Goal: Task Accomplishment & Management: Complete application form

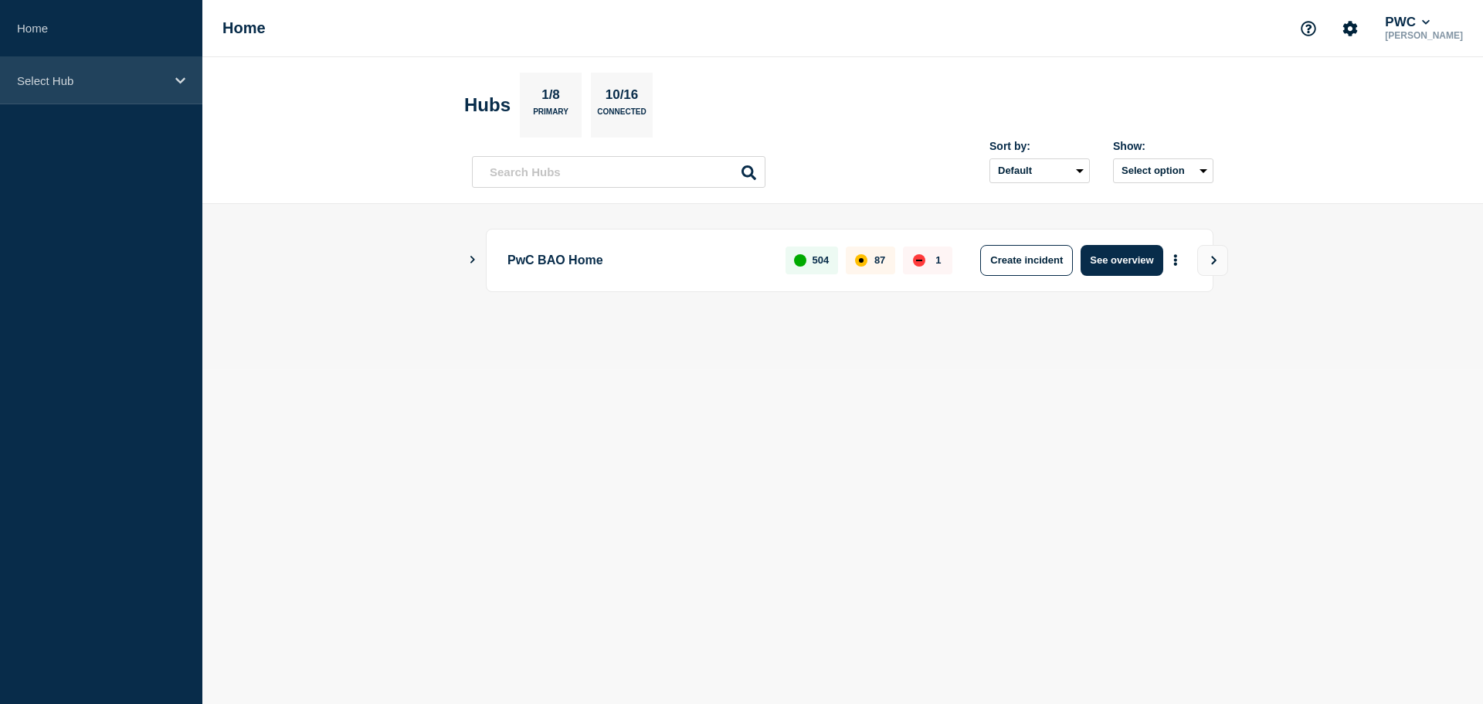
click at [116, 102] on div "Select Hub" at bounding box center [101, 80] width 202 height 47
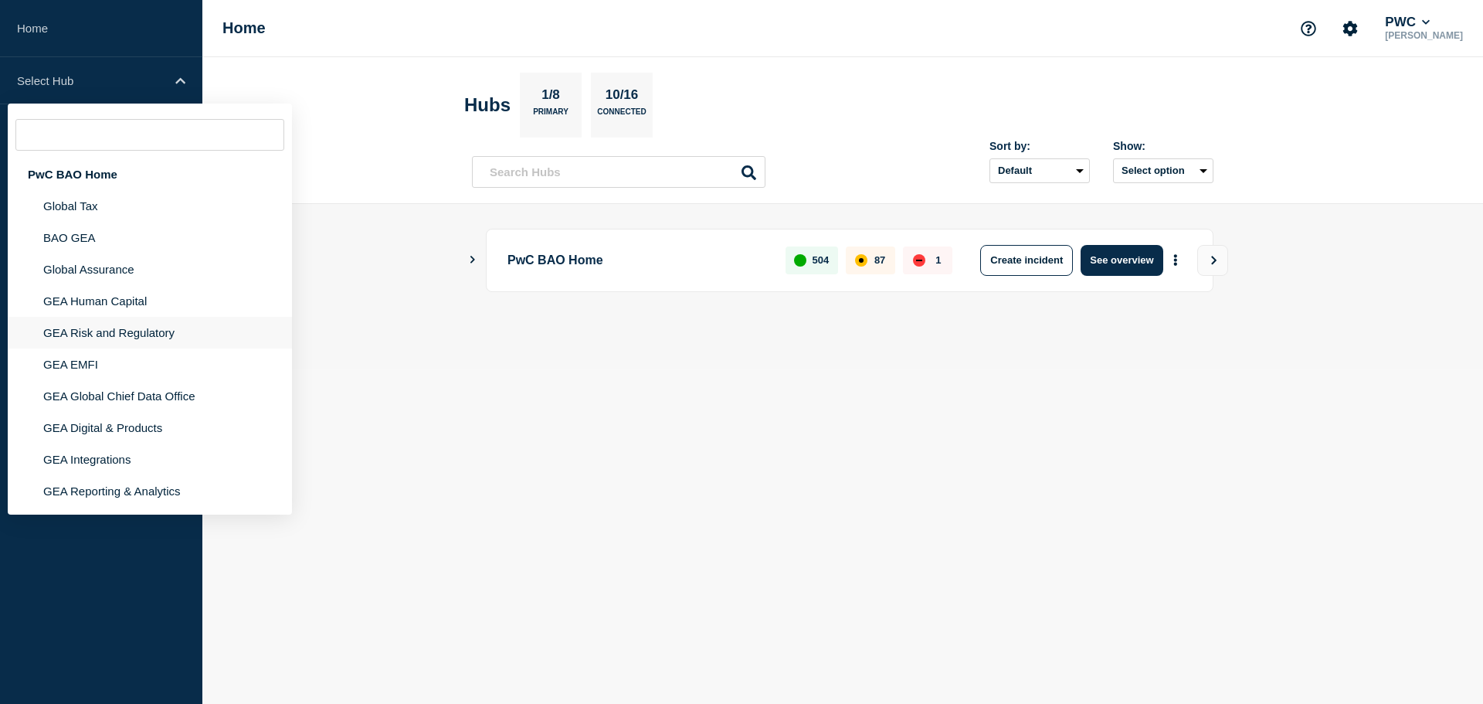
click at [93, 337] on li "GEA Risk and Regulatory" at bounding box center [150, 333] width 284 height 32
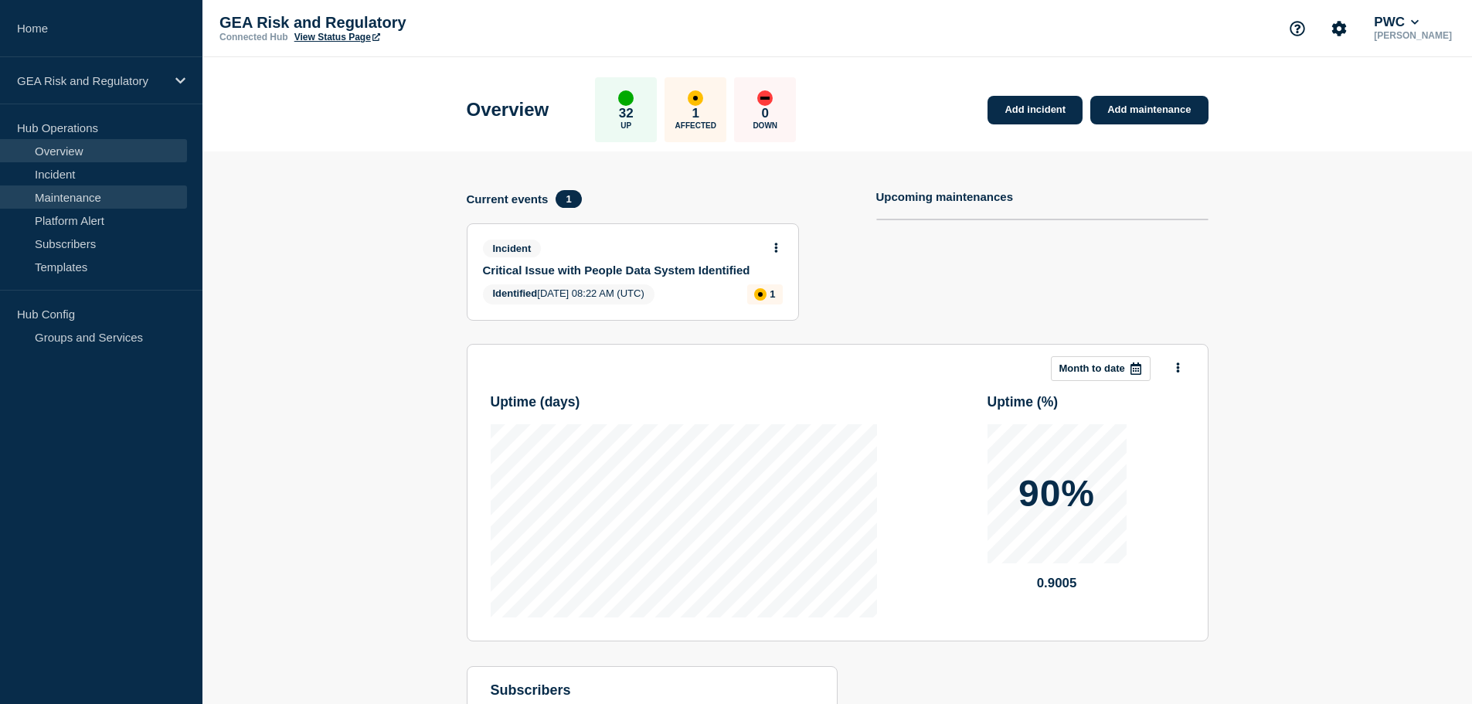
click at [97, 200] on link "Maintenance" at bounding box center [93, 196] width 187 height 23
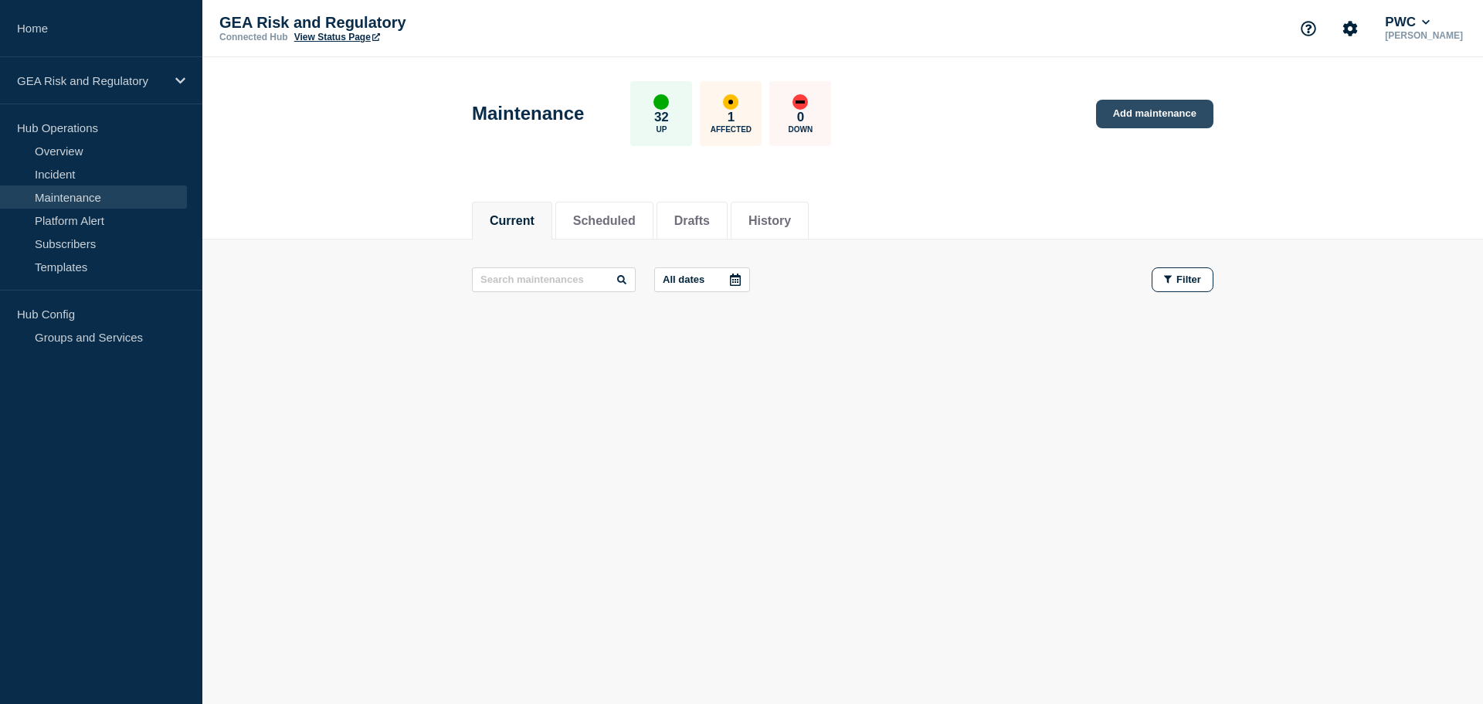
click at [1146, 121] on link "Add maintenance" at bounding box center [1154, 114] width 117 height 29
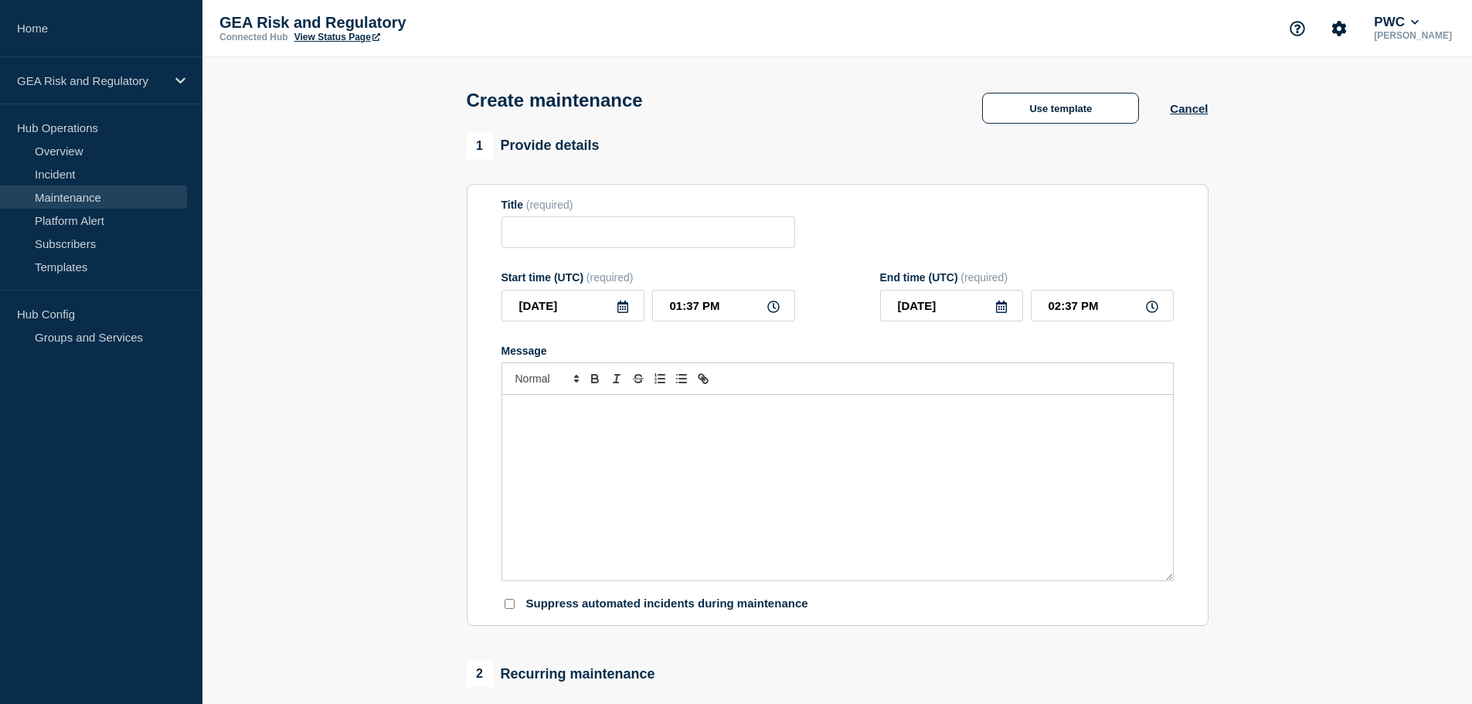
click at [591, 418] on p "Message" at bounding box center [837, 411] width 647 height 14
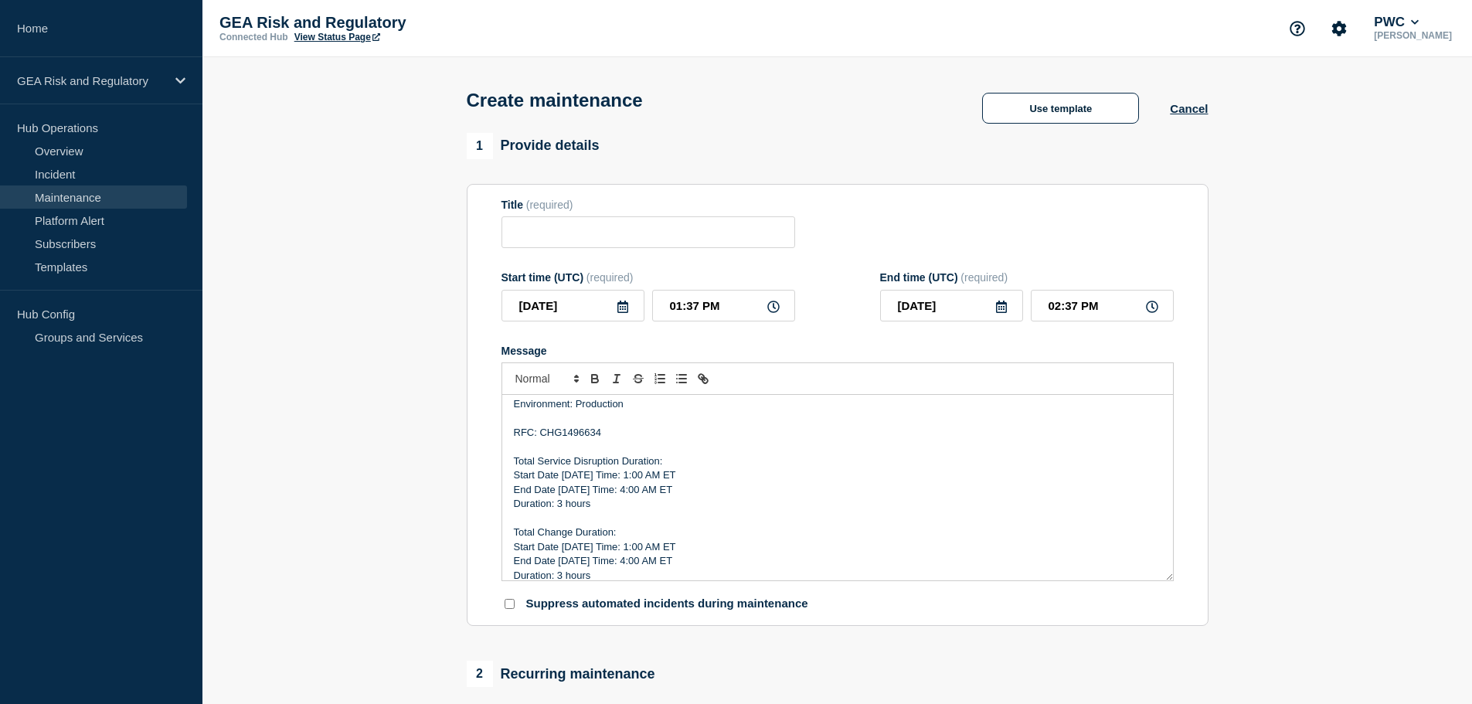
click at [583, 432] on p "RFC: CHG1496634" at bounding box center [837, 433] width 647 height 14
drag, startPoint x: 580, startPoint y: 476, endPoint x: 562, endPoint y: 474, distance: 17.9
click at [562, 474] on p "Start Date [DATE] Time: 1:00 AM ET" at bounding box center [837, 475] width 647 height 14
click at [626, 475] on p "Start Date [DATE] Time: 1:00 AM ET" at bounding box center [837, 475] width 647 height 14
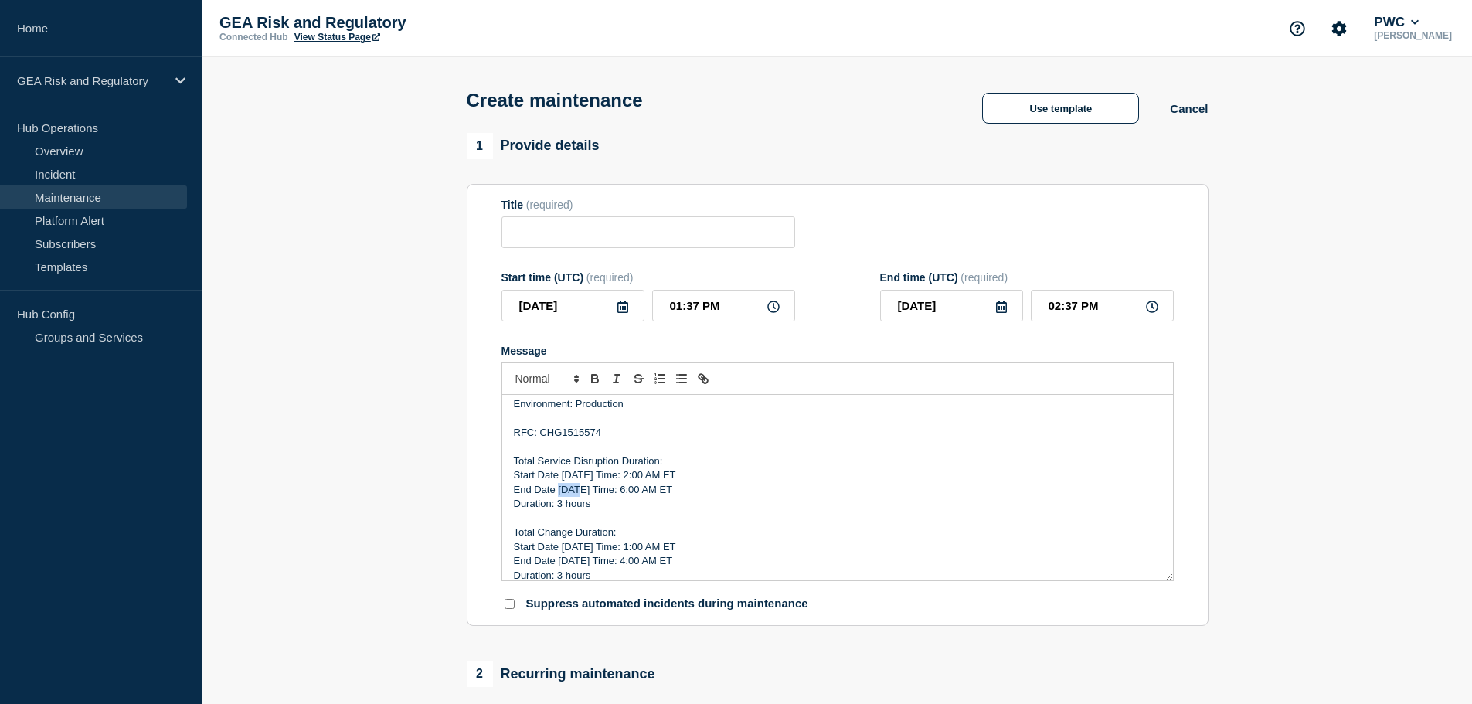
drag, startPoint x: 576, startPoint y: 491, endPoint x: 559, endPoint y: 491, distance: 17.0
click at [559, 491] on p "End Date [DATE] Time: 6:00 AM ET" at bounding box center [837, 490] width 647 height 14
click at [562, 504] on p "Duration: 3 hours" at bounding box center [837, 504] width 647 height 14
drag, startPoint x: 603, startPoint y: 509, endPoint x: 511, endPoint y: 481, distance: 95.5
click at [511, 481] on div "Description: This deployment for Automated Investment Recording (AIR) is relate…" at bounding box center [837, 487] width 671 height 185
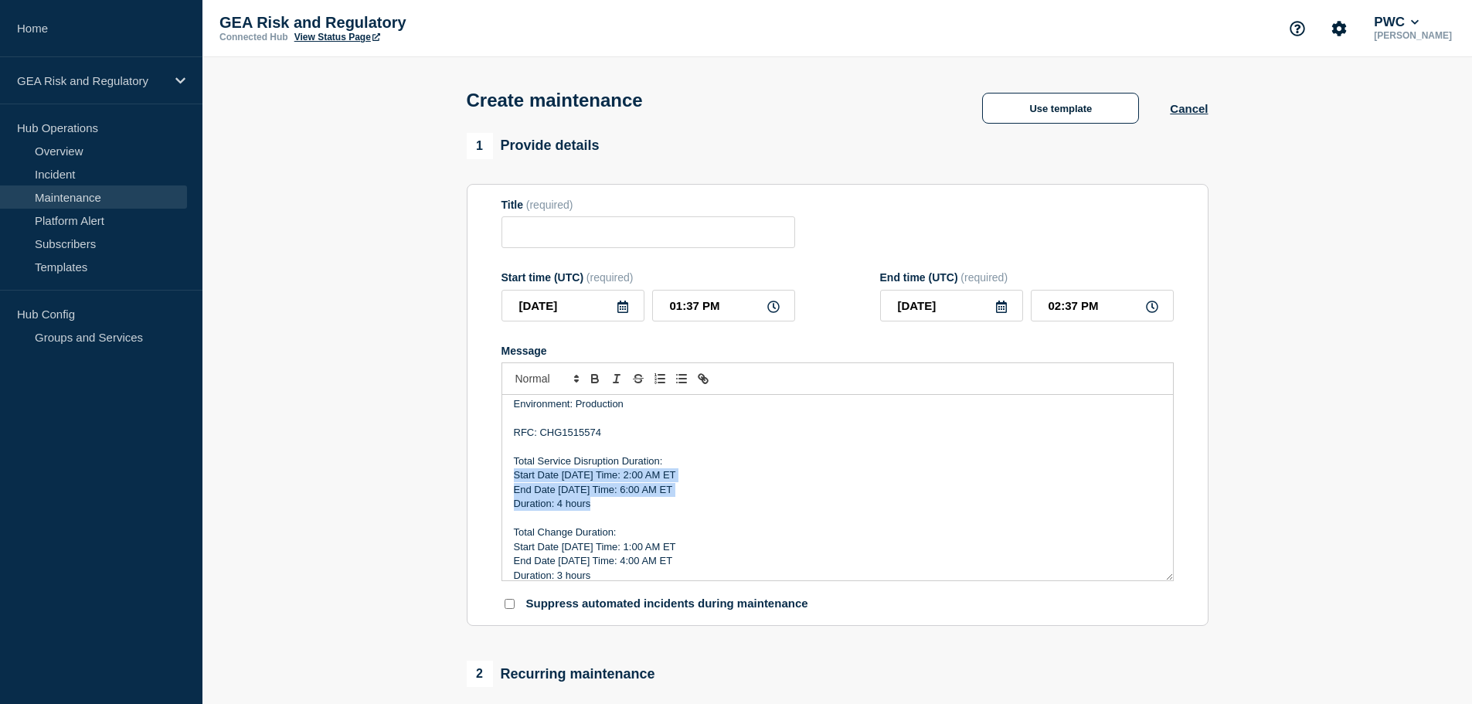
copy div "Start Date [DATE] Time: 2:00 AM ET End Date [DATE] Time: 6:00 AM ET Duration: 4…"
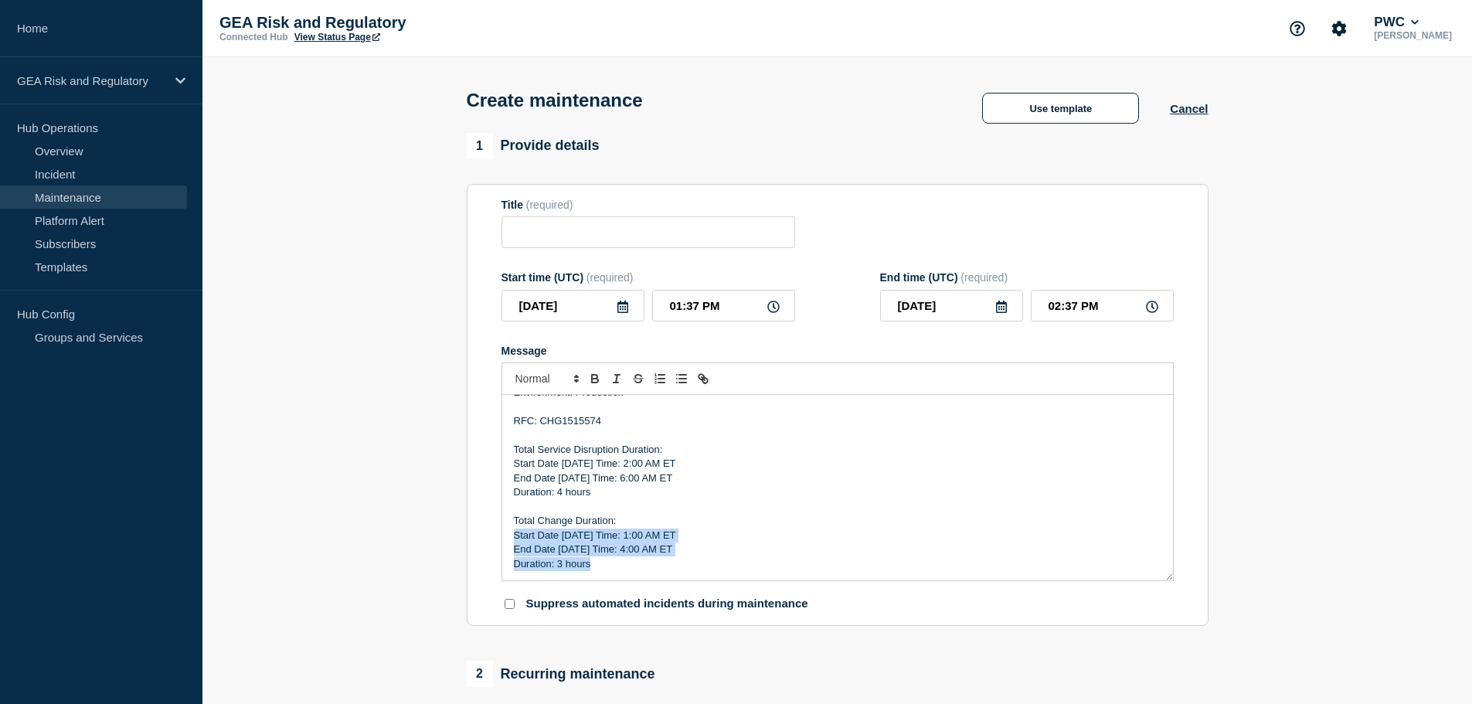
drag, startPoint x: 599, startPoint y: 576, endPoint x: 511, endPoint y: 539, distance: 96.3
click at [511, 539] on div "Description: This deployment for Automated Investment Recording (AIR) is relate…" at bounding box center [837, 487] width 671 height 185
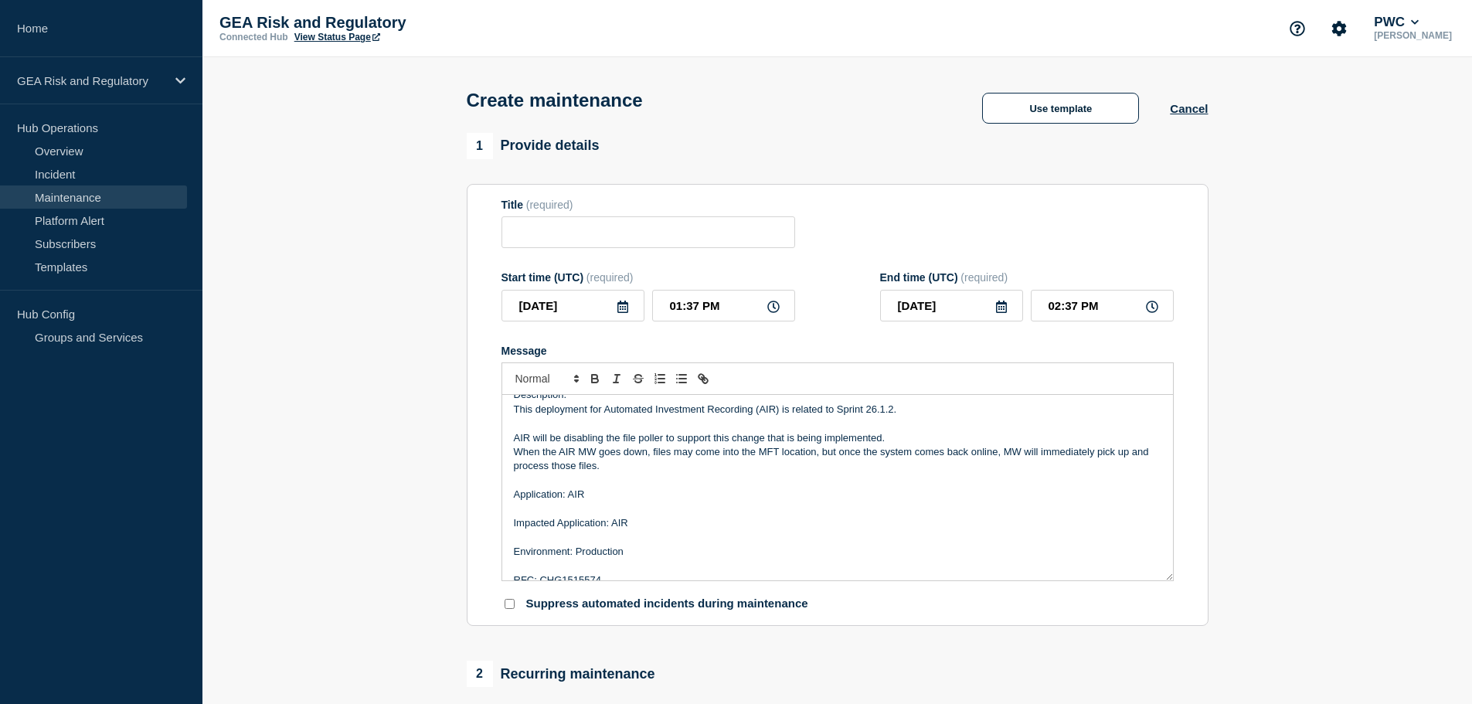
scroll to position [0, 0]
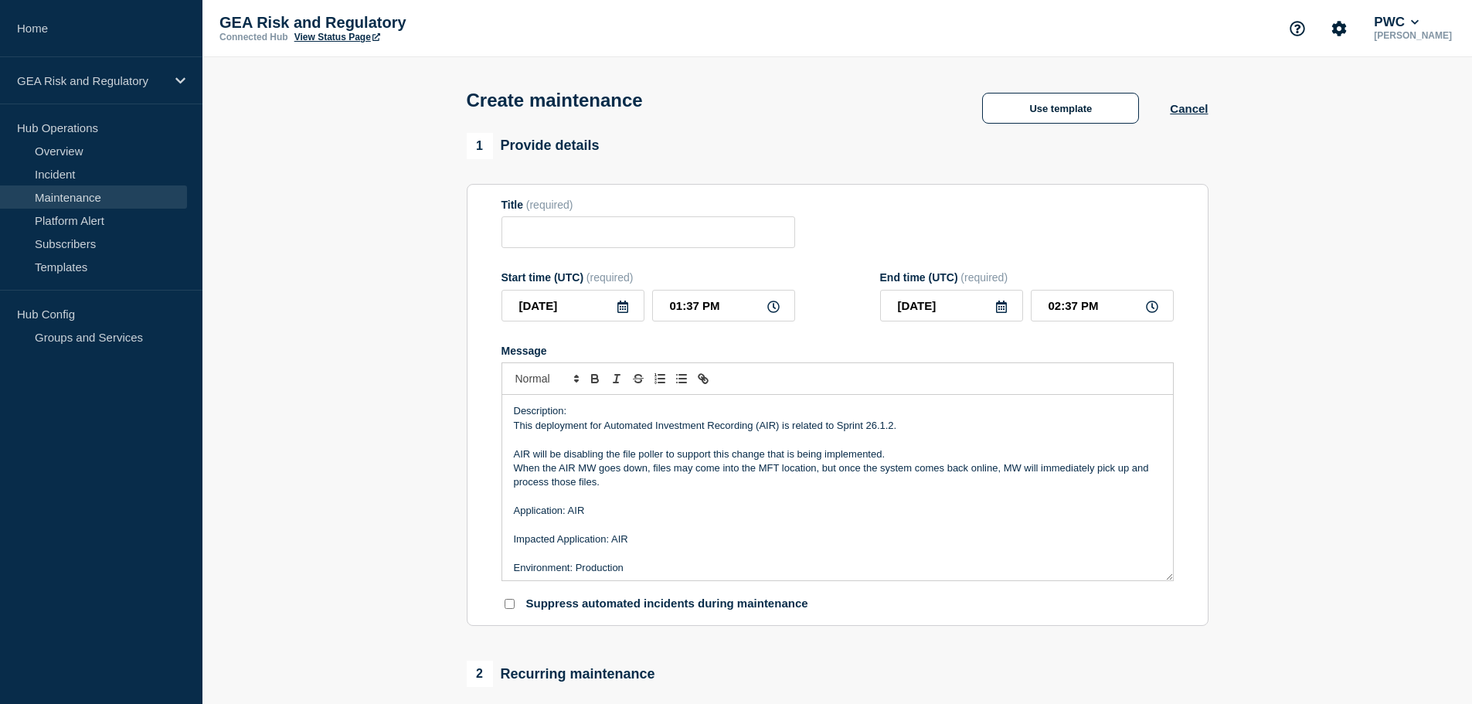
drag, startPoint x: 888, startPoint y: 429, endPoint x: 891, endPoint y: 440, distance: 11.2
click at [888, 429] on p "This deployment for Automated Investment Recording (AIR) is related to Sprint 2…" at bounding box center [837, 426] width 647 height 14
click at [558, 242] on input "Title" at bounding box center [648, 232] width 294 height 32
paste input "AIR - Production - Sprint 26.1.2 Deployment"
click at [685, 233] on input "AIR - Production - Sprint 26.1.2 Deployment" at bounding box center [648, 232] width 294 height 32
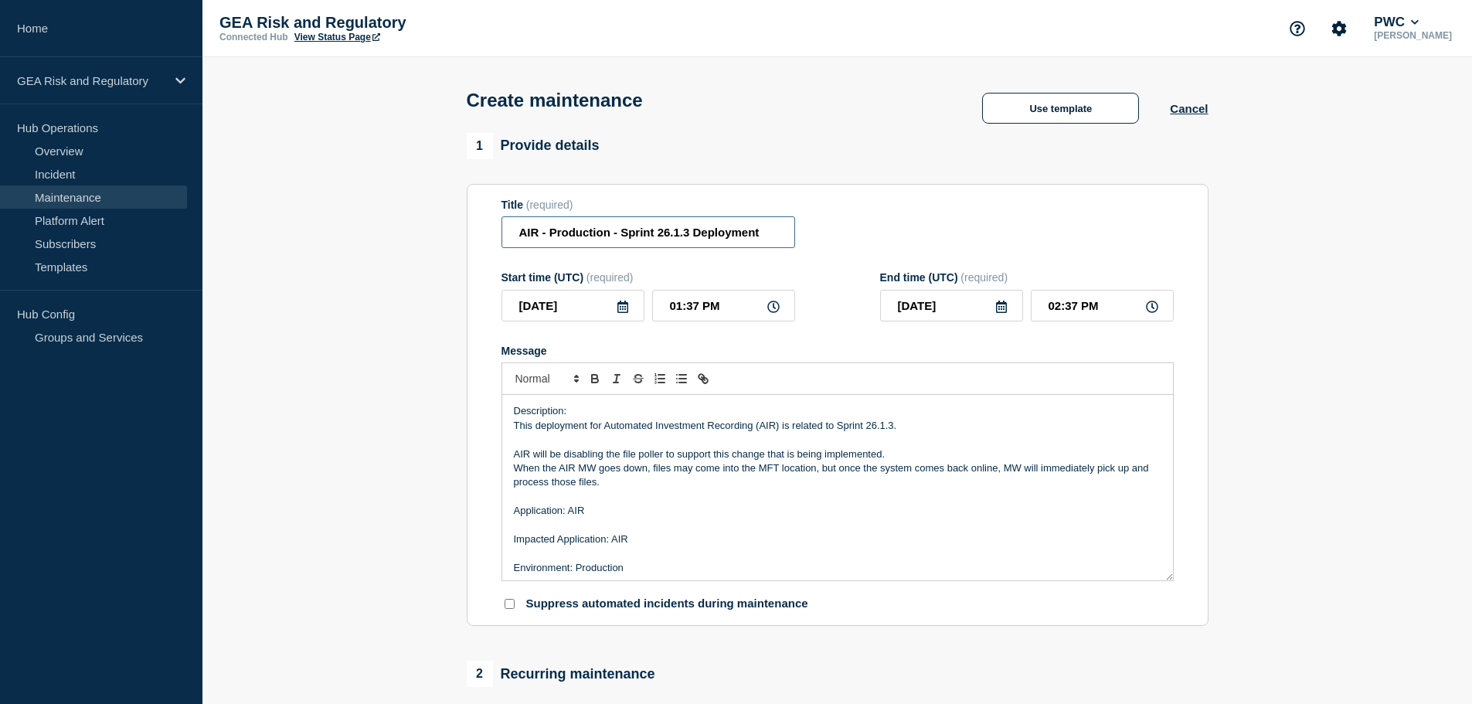
type input "AIR - Production - Sprint 26.1.3 Deployment"
click at [621, 306] on icon at bounding box center [622, 307] width 11 height 12
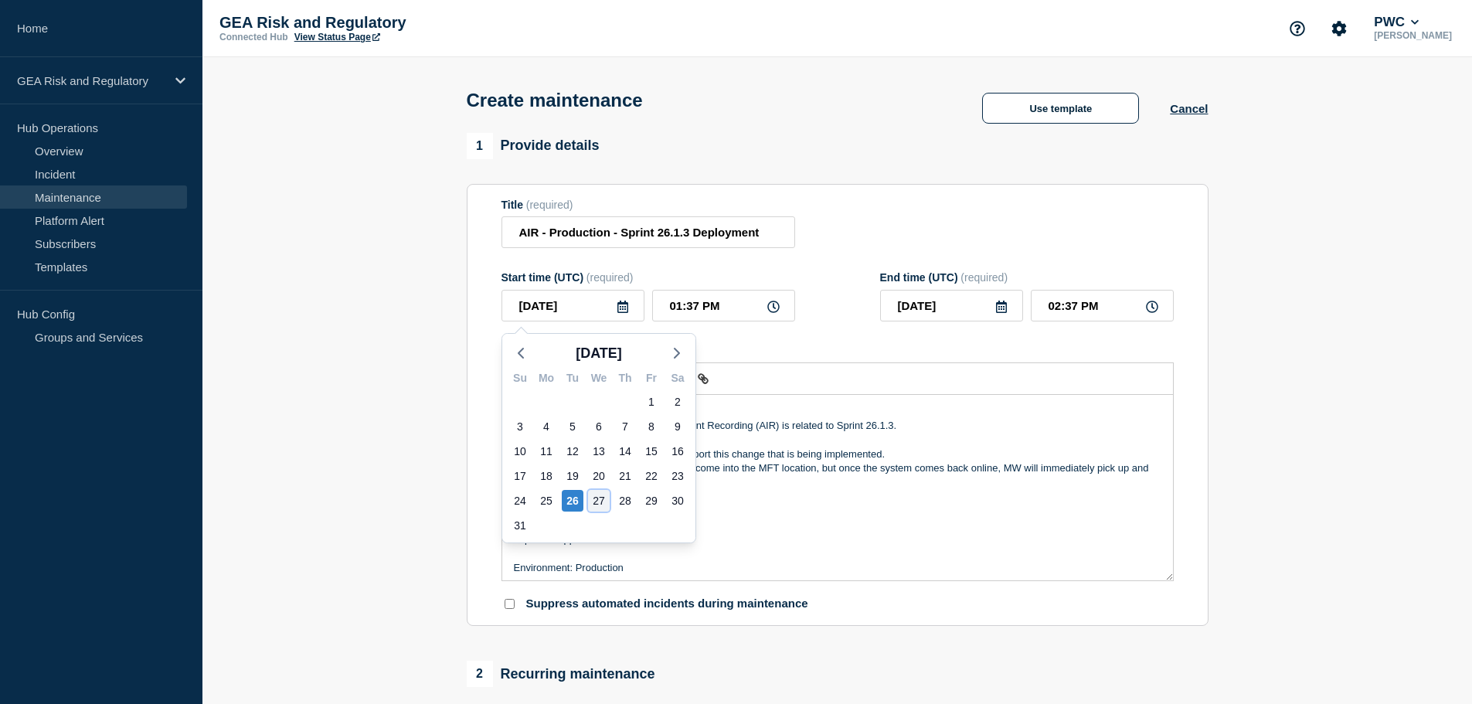
click at [596, 501] on div "27" at bounding box center [599, 501] width 22 height 22
type input "[DATE]"
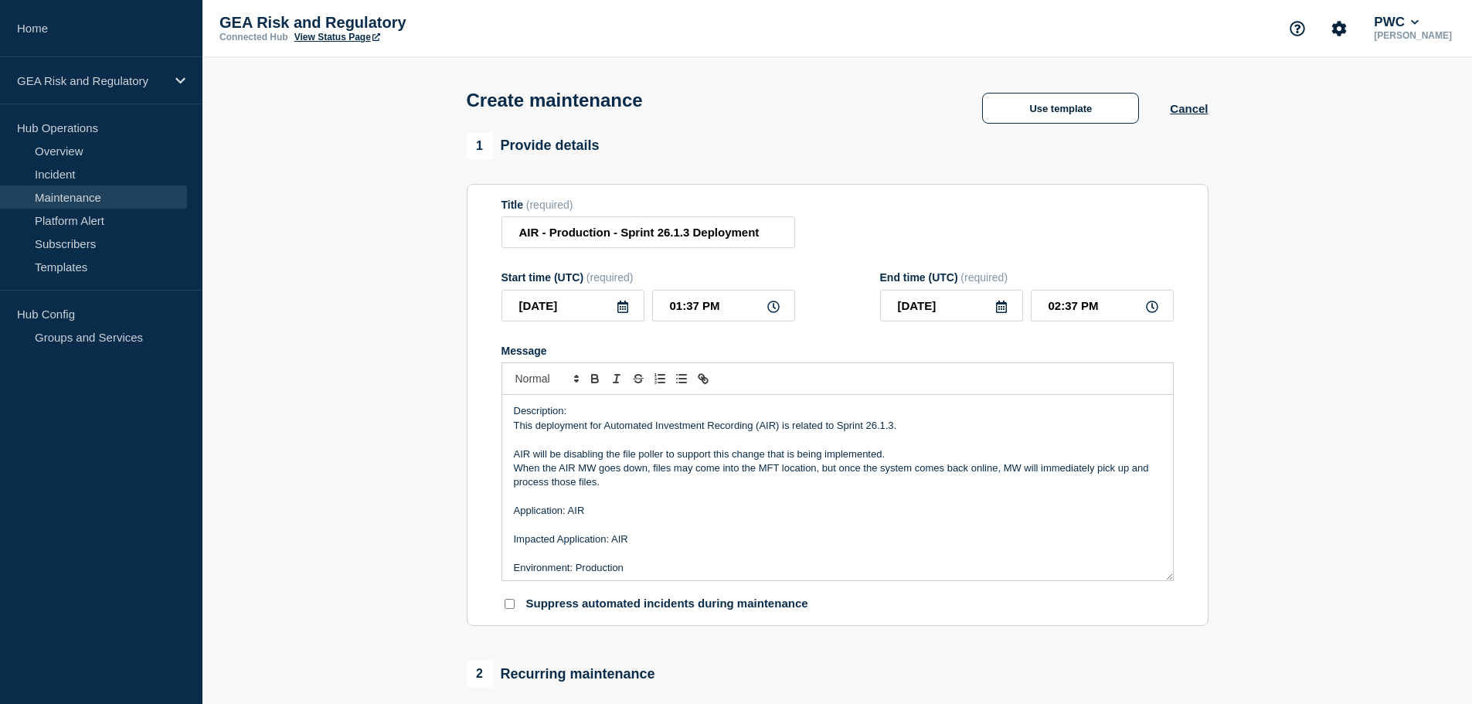
scroll to position [129, 0]
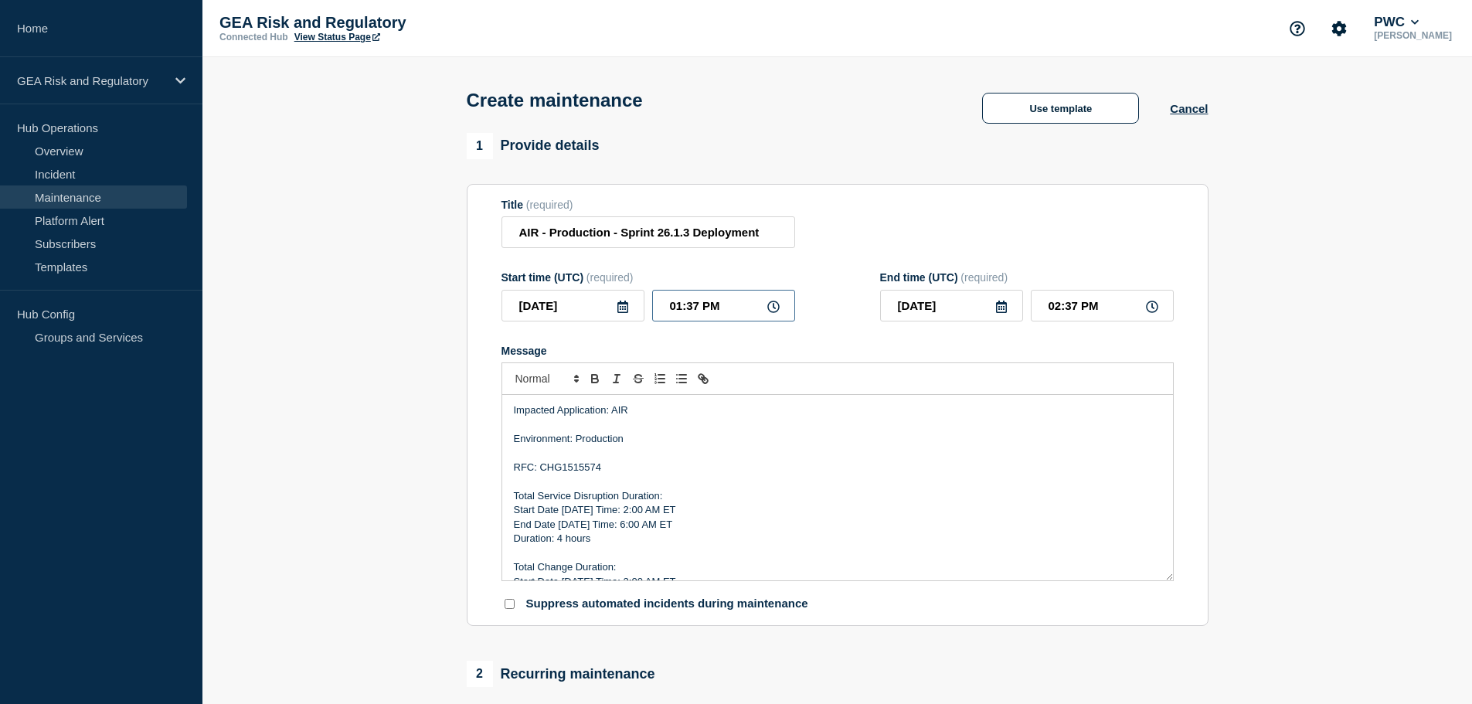
click at [660, 307] on input "01:37 PM" at bounding box center [723, 306] width 143 height 32
type input "06:37 PM"
type input "07:37 PM"
type input "06:07 PM"
type input "07:07 PM"
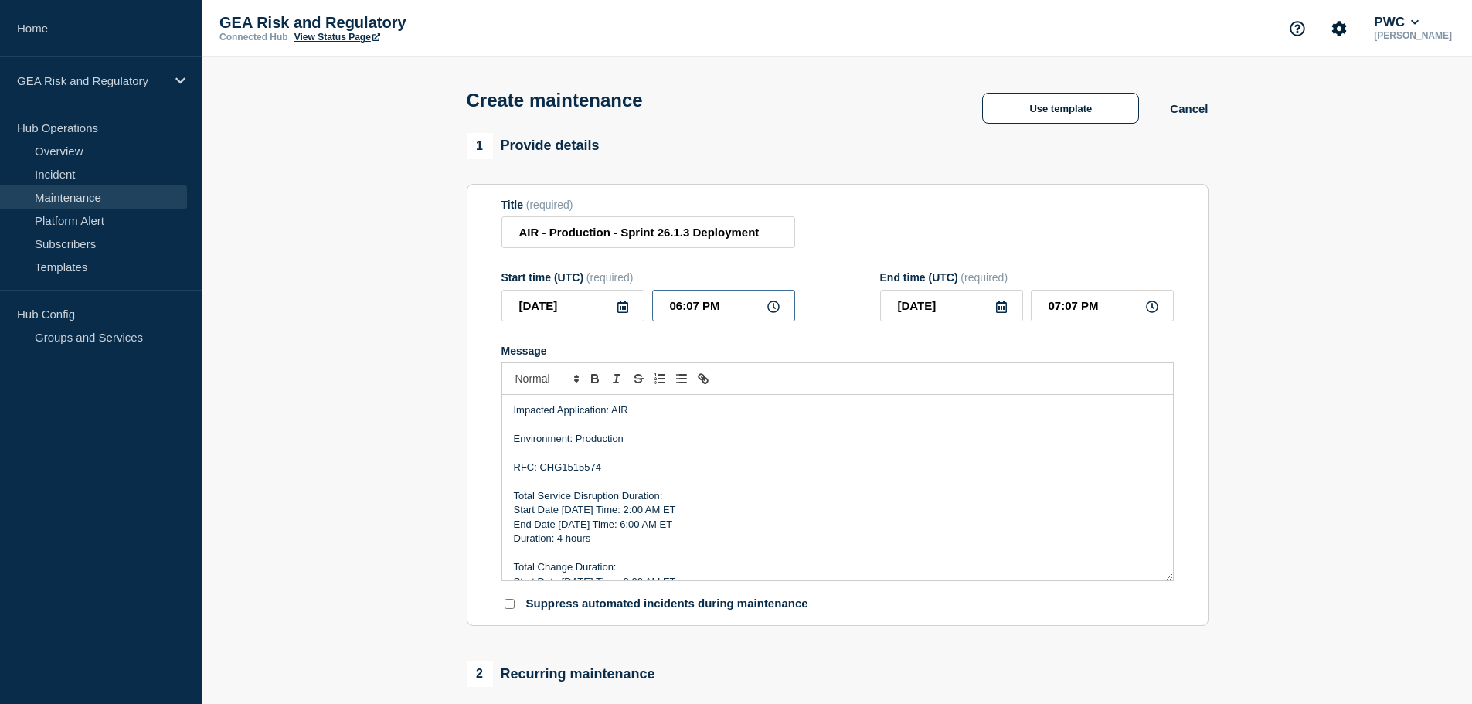
type input "06:00 PM"
type input "07:00 PM"
type input "06:00 AM"
click at [1035, 313] on input "07:00 AM" at bounding box center [1102, 306] width 143 height 32
type input "10:00 AM"
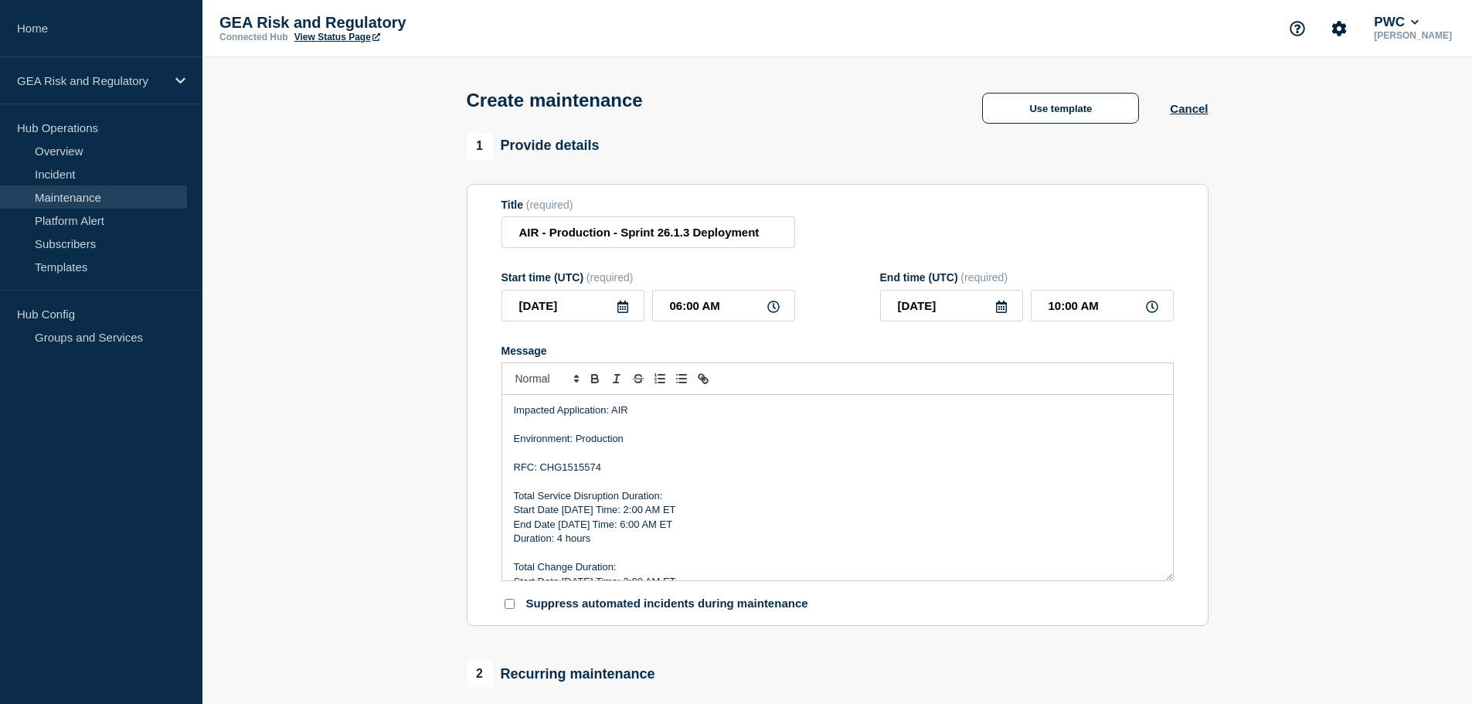
click at [695, 525] on p "End Date [DATE] Time: 6:00 AM ET" at bounding box center [837, 525] width 647 height 14
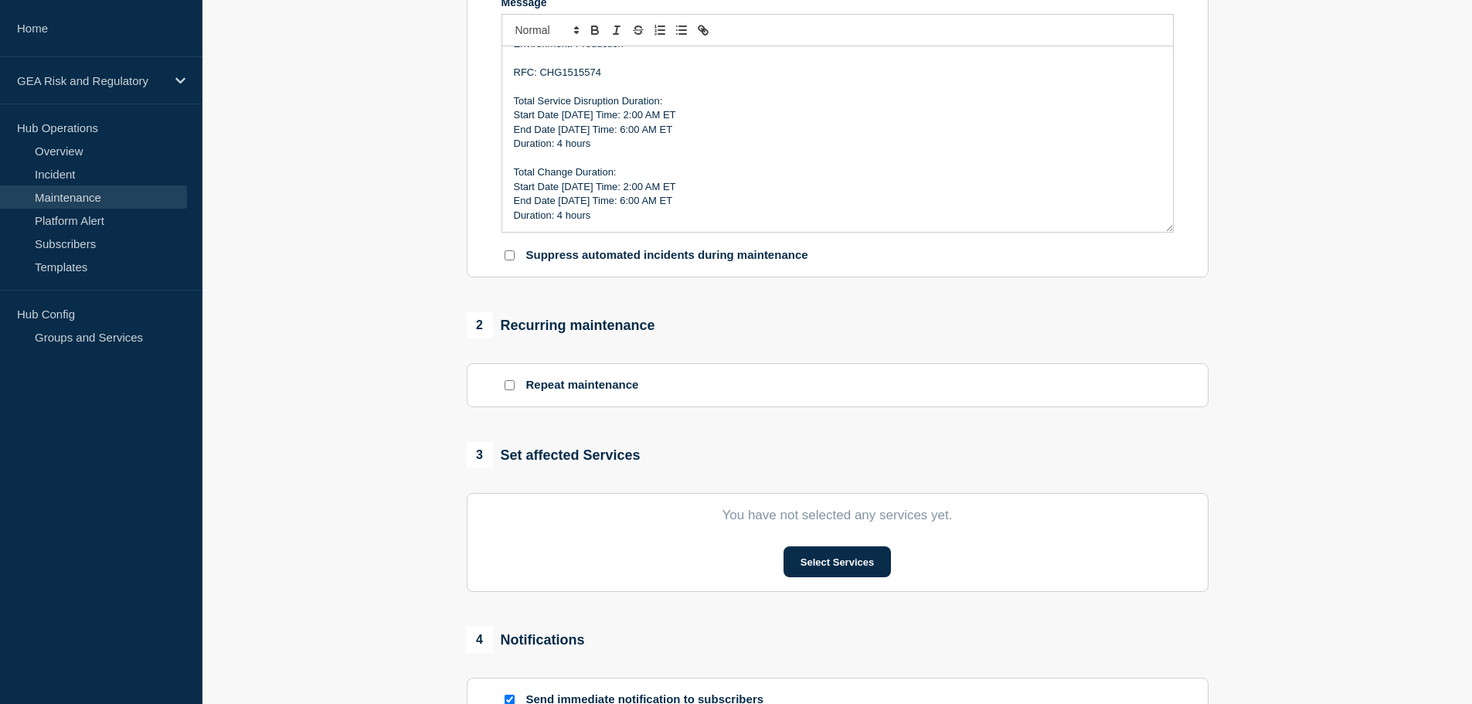
scroll to position [386, 0]
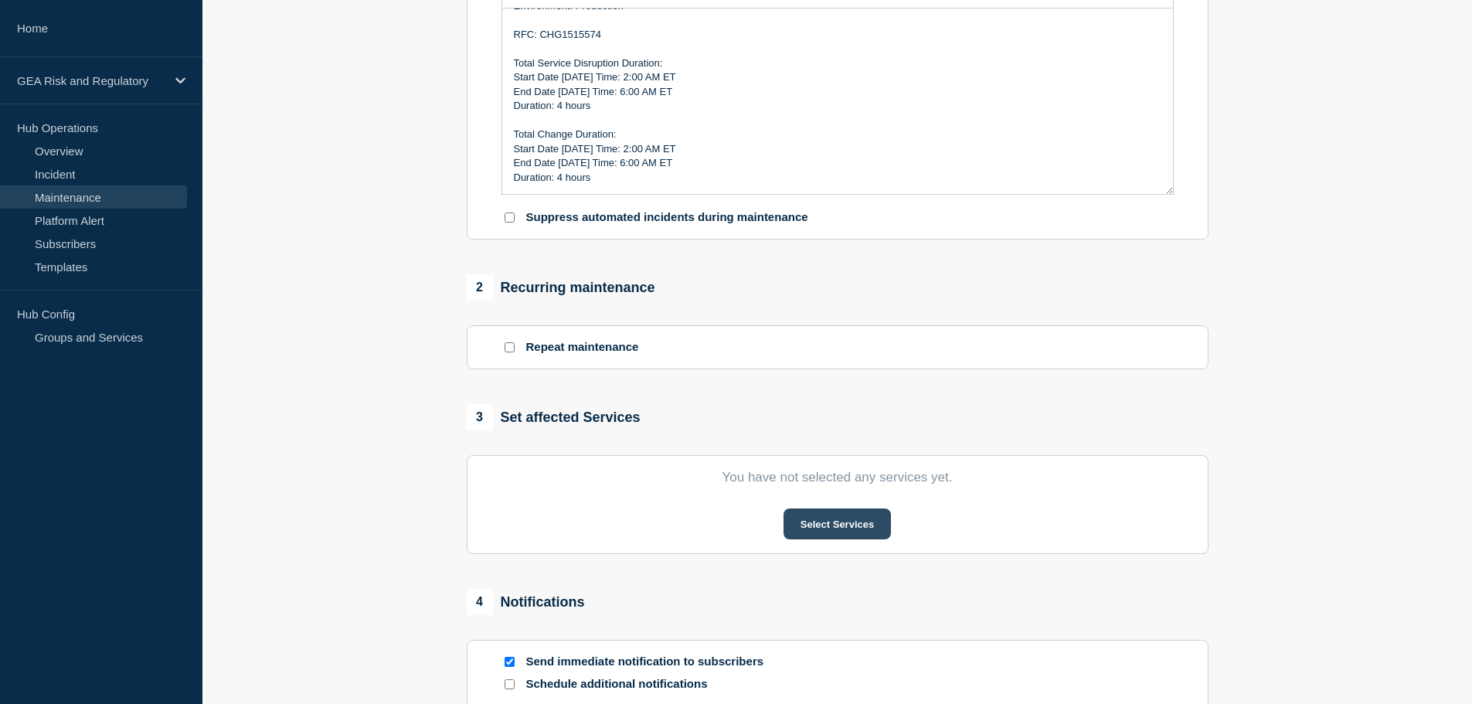
click at [812, 532] on button "Select Services" at bounding box center [836, 523] width 107 height 31
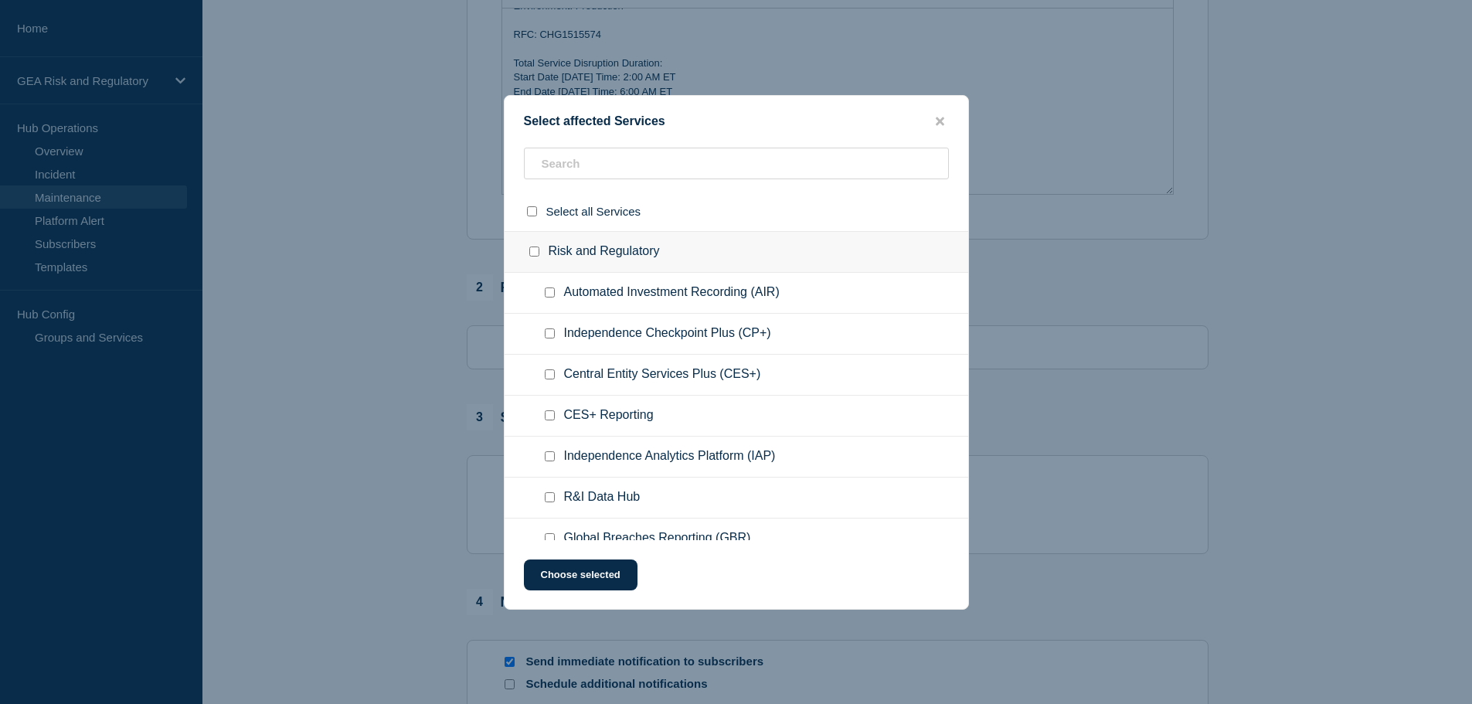
click at [547, 290] on input "Automated Investment Recording (AIR) checkbox" at bounding box center [550, 292] width 10 height 10
checkbox input "true"
click at [559, 572] on button "Choose selected" at bounding box center [581, 574] width 114 height 31
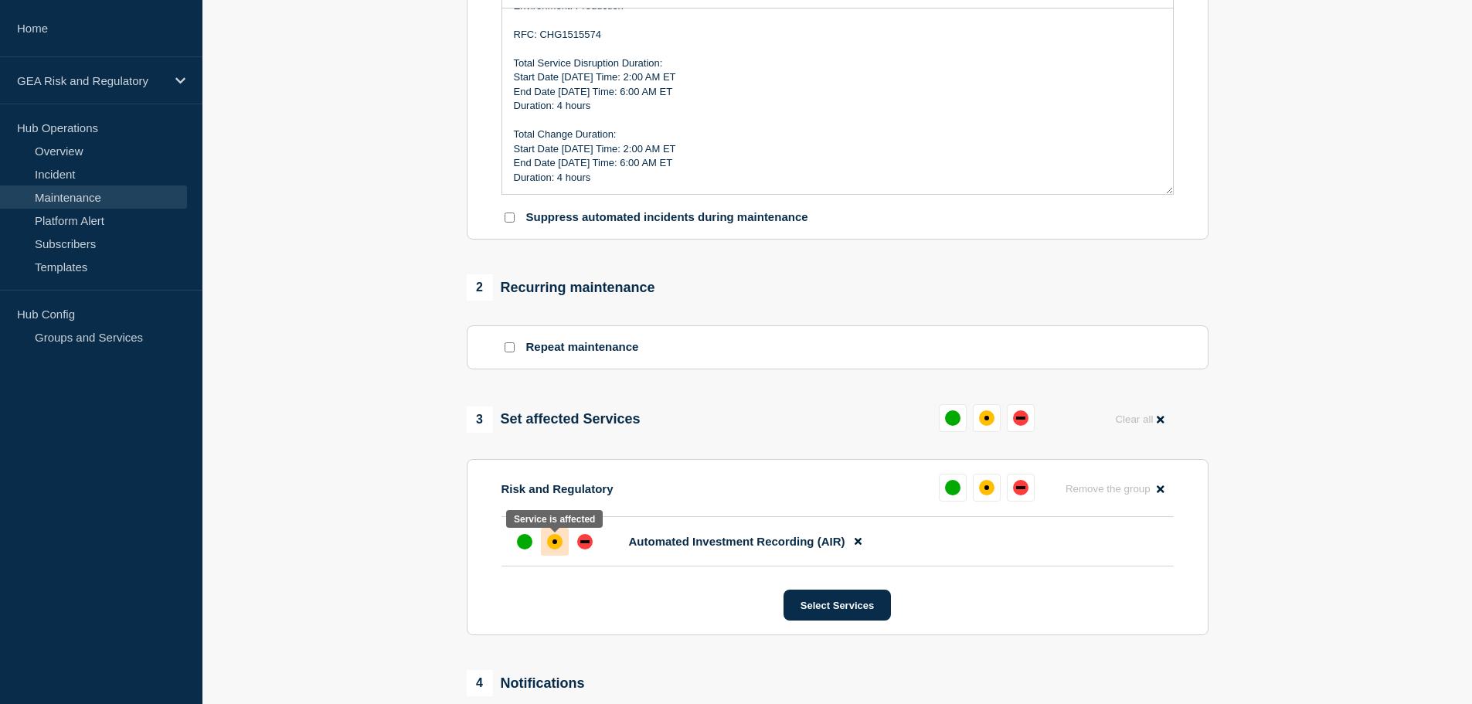
click at [559, 538] on div "affected" at bounding box center [554, 541] width 15 height 15
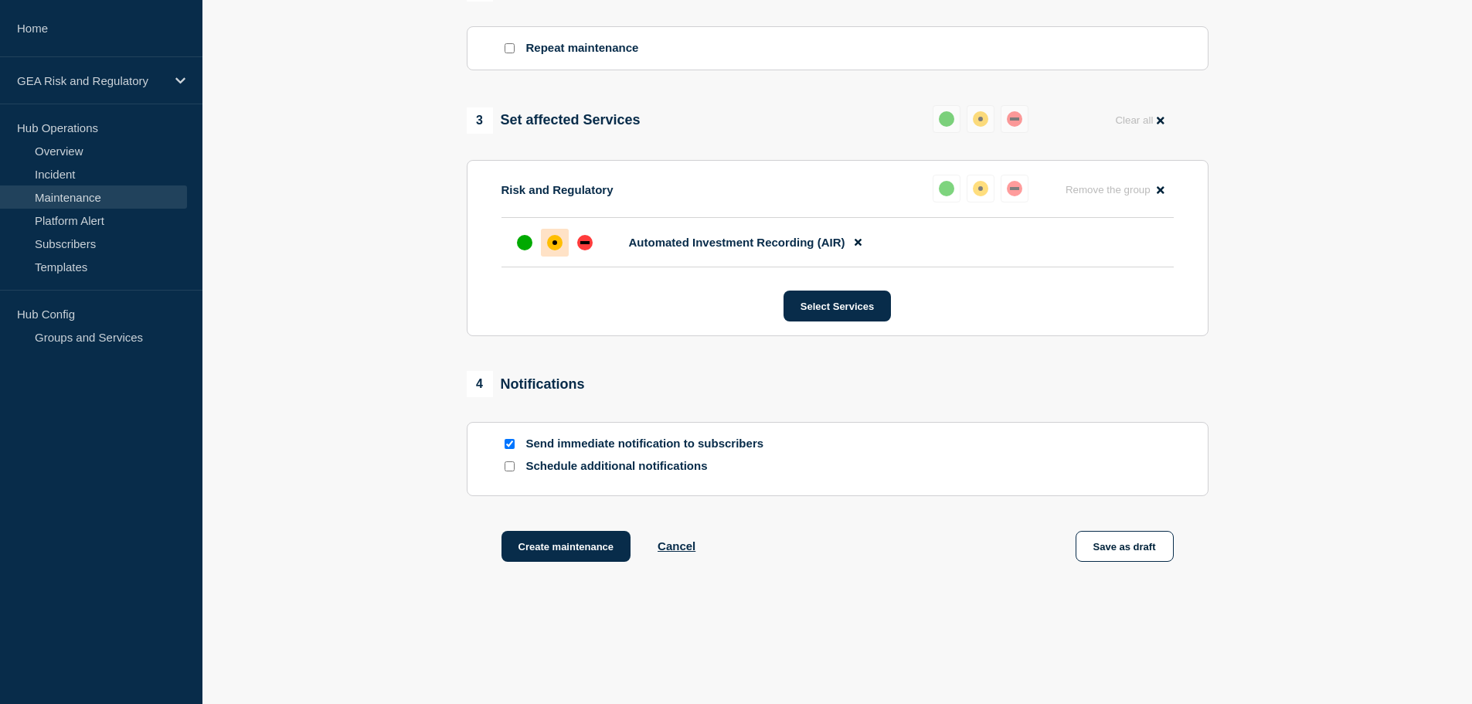
scroll to position [725, 0]
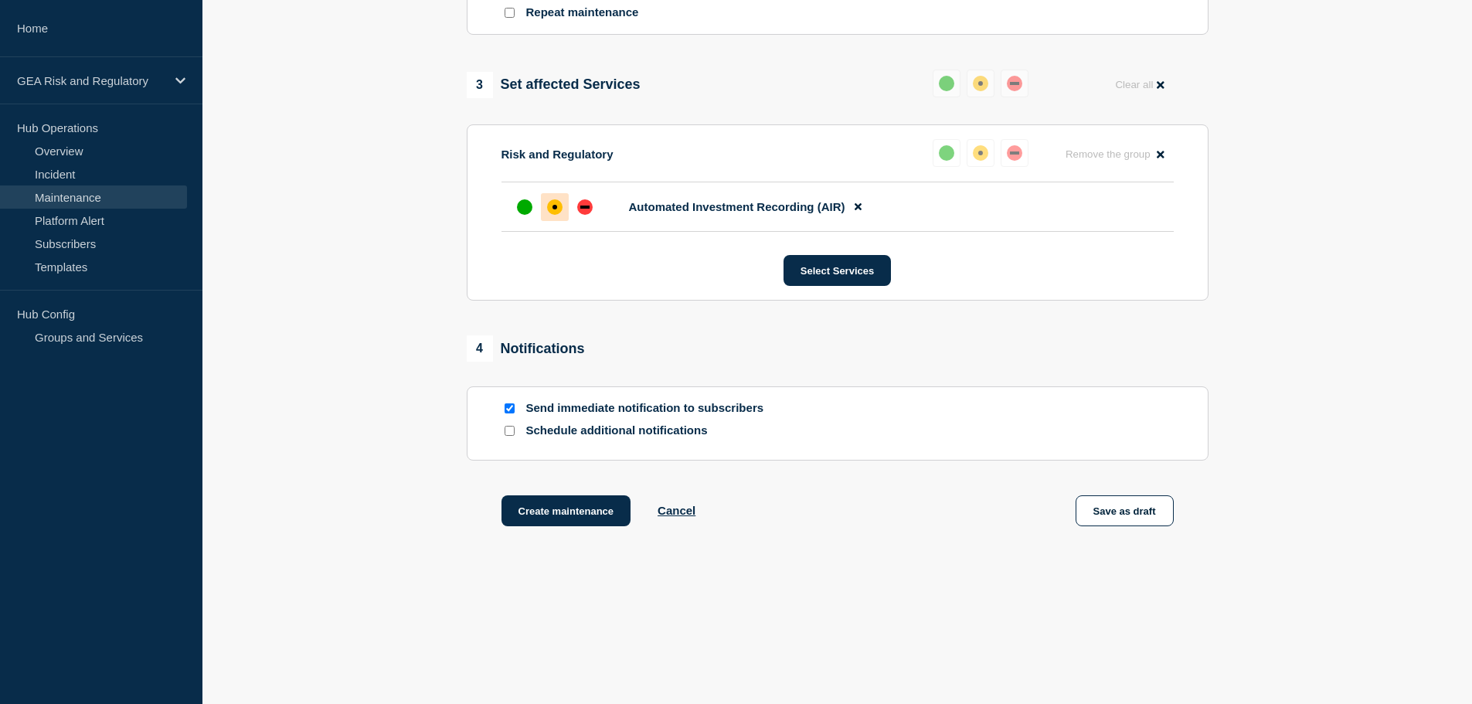
click at [508, 405] on input "Send immediate notification to subscribers" at bounding box center [509, 408] width 10 height 10
checkbox input "false"
click at [1126, 515] on button "Save as draft" at bounding box center [1124, 510] width 98 height 31
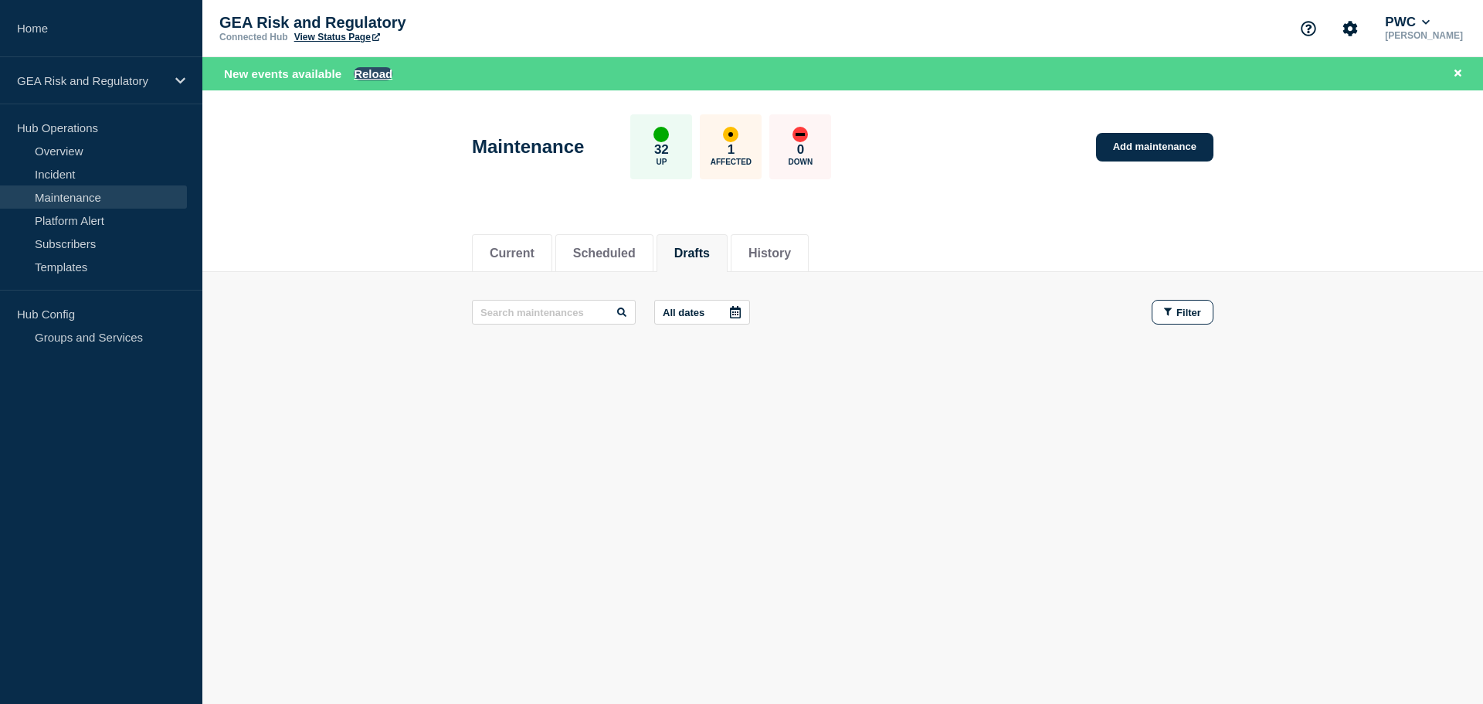
click at [382, 76] on button "Reload" at bounding box center [373, 73] width 39 height 13
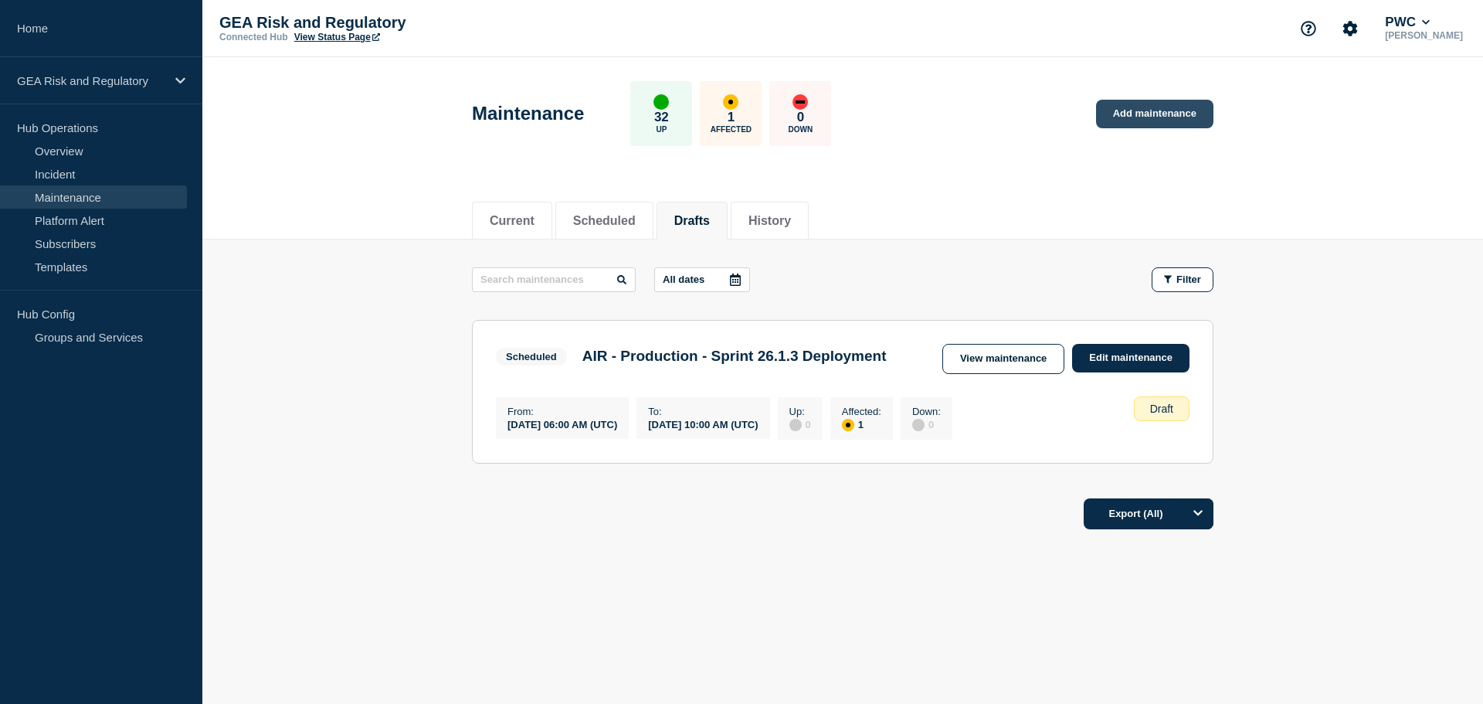
click at [1187, 105] on link "Add maintenance" at bounding box center [1154, 114] width 117 height 29
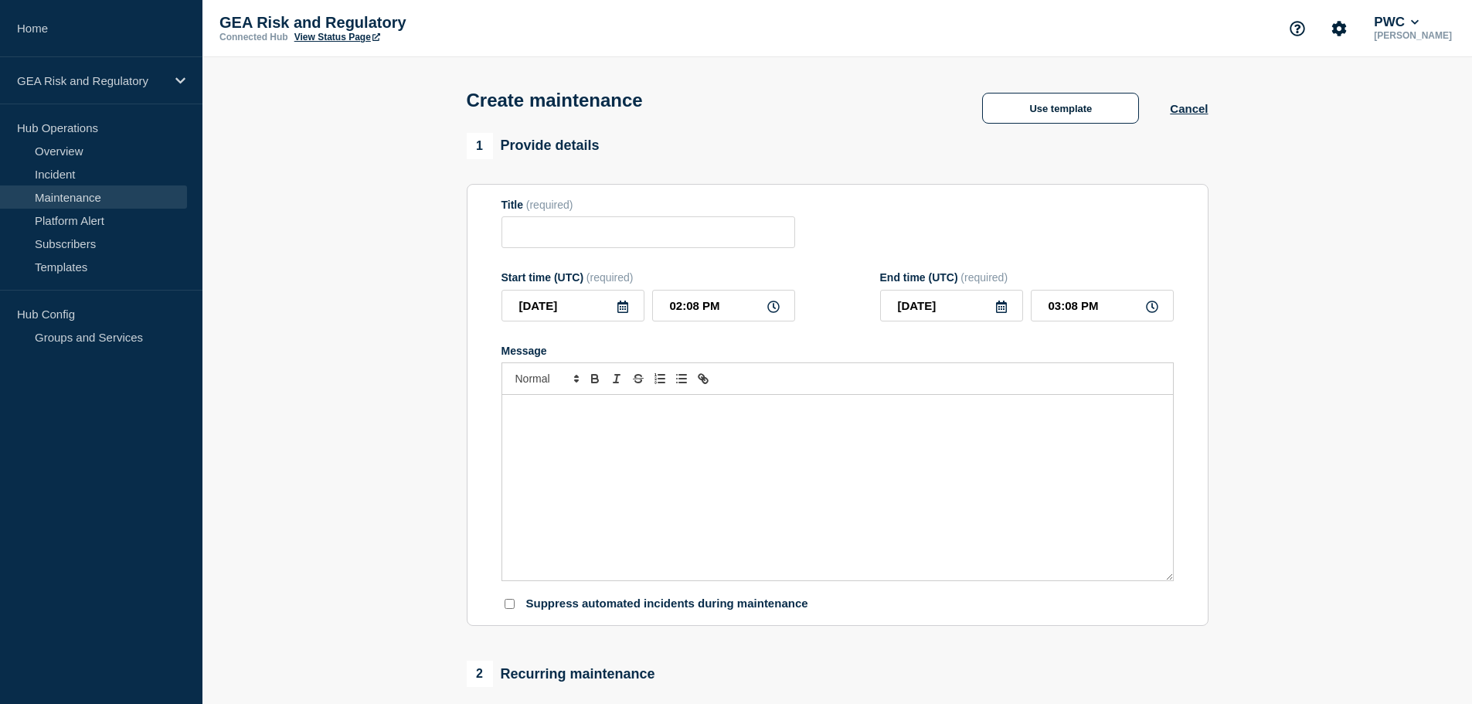
click at [624, 442] on div "Message" at bounding box center [837, 487] width 671 height 185
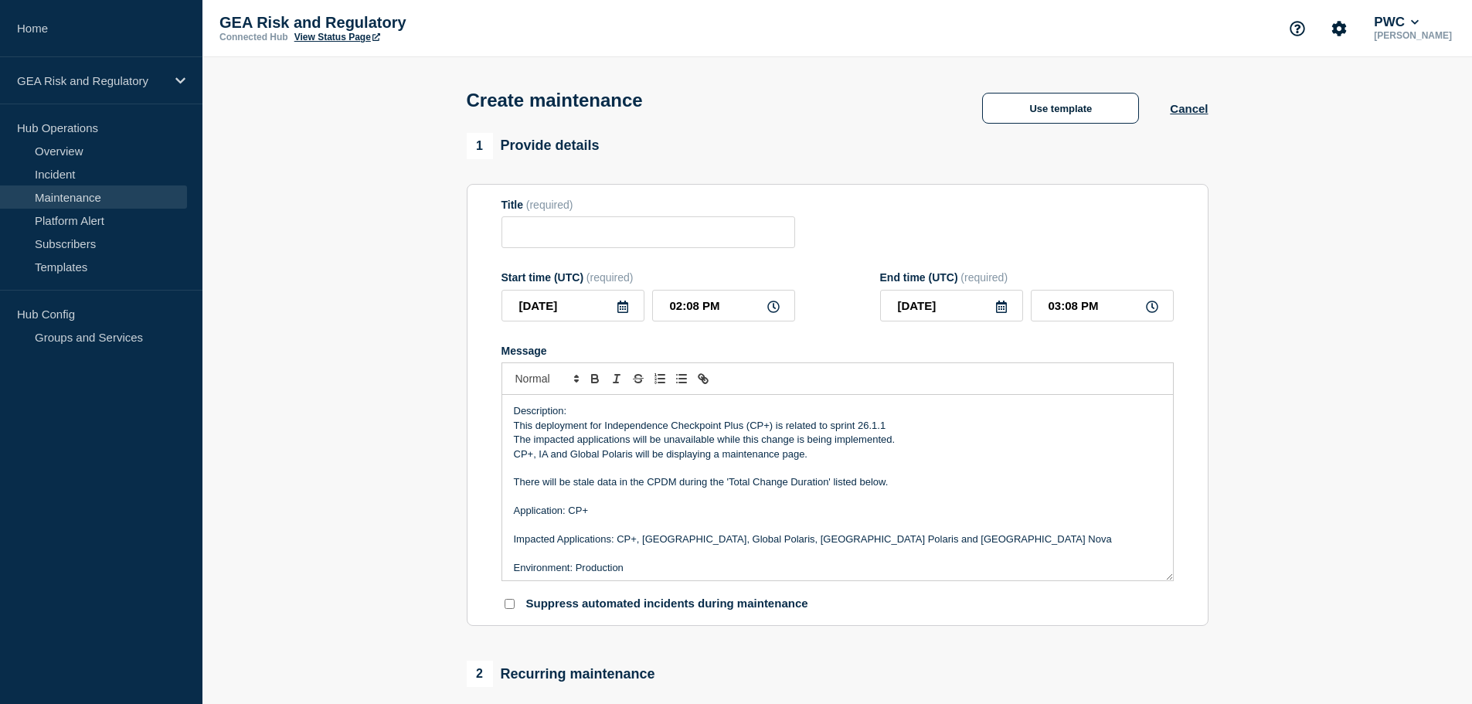
scroll to position [164, 0]
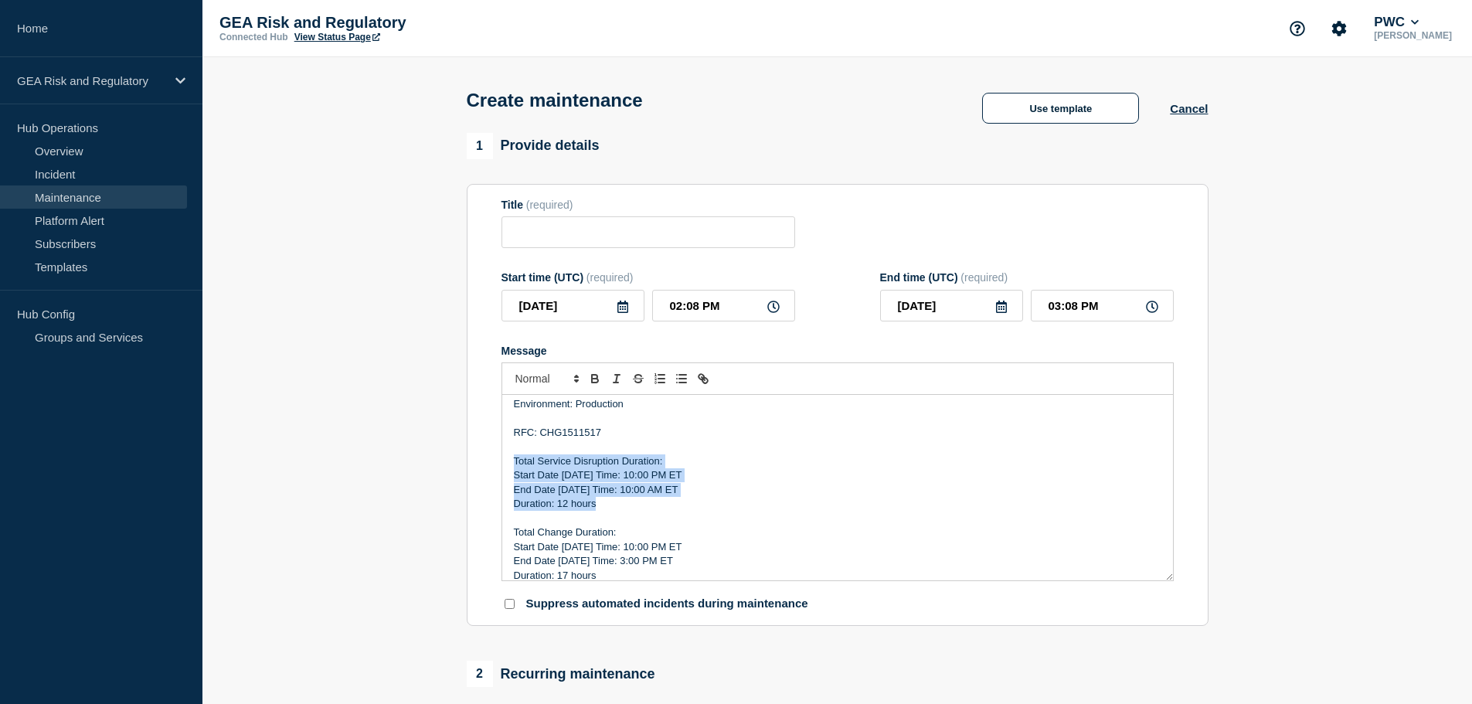
drag, startPoint x: 595, startPoint y: 508, endPoint x: 508, endPoint y: 464, distance: 97.8
click at [508, 464] on div "Description: This deployment for Independence Checkpoint Plus (CP+) is related …" at bounding box center [837, 487] width 671 height 185
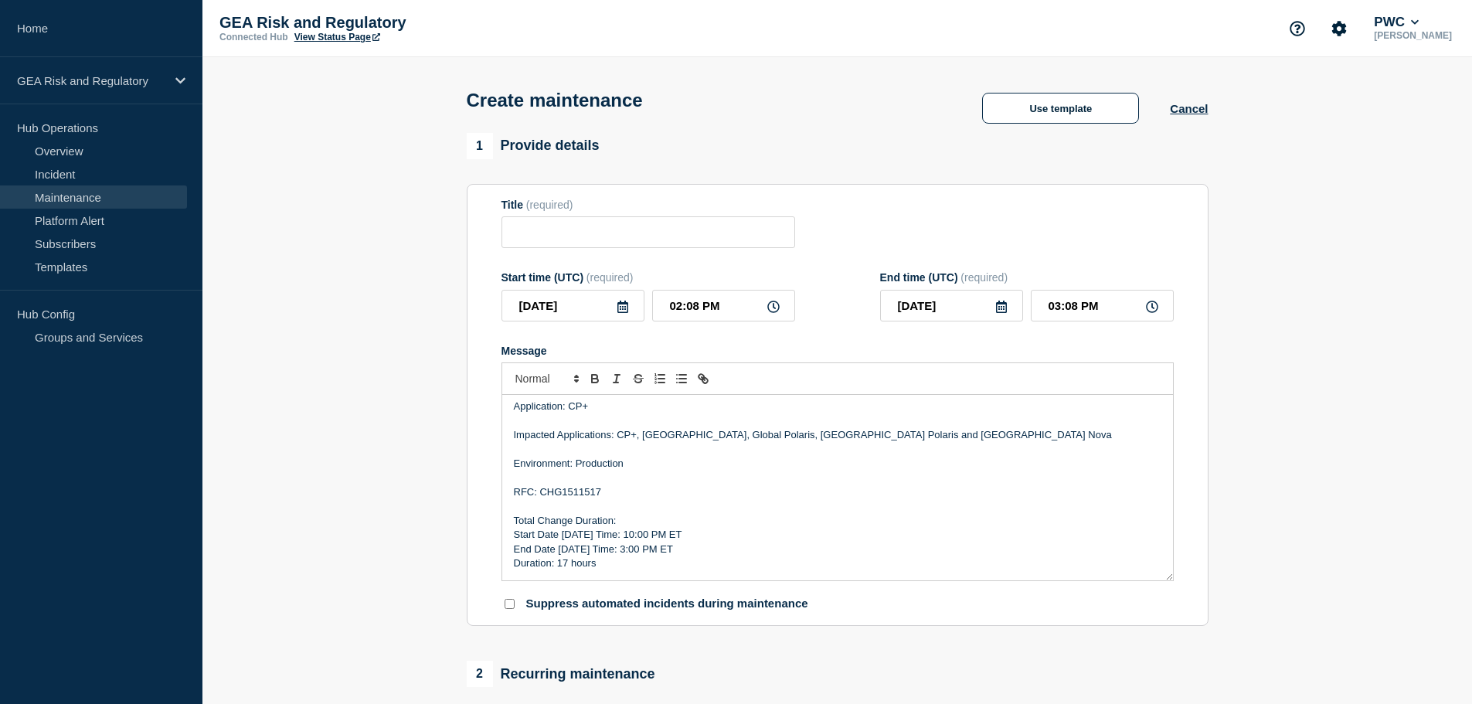
scroll to position [104, 0]
click at [576, 537] on p "Start Date [DATE] Time: 10:00 PM ET" at bounding box center [837, 535] width 647 height 14
click at [627, 537] on p "Start Date [DATE] Time: 10:00 PM ET" at bounding box center [837, 535] width 647 height 14
drag, startPoint x: 568, startPoint y: 564, endPoint x: 559, endPoint y: 564, distance: 8.5
click at [559, 564] on p "Duration: ​17 hours" at bounding box center [837, 563] width 647 height 14
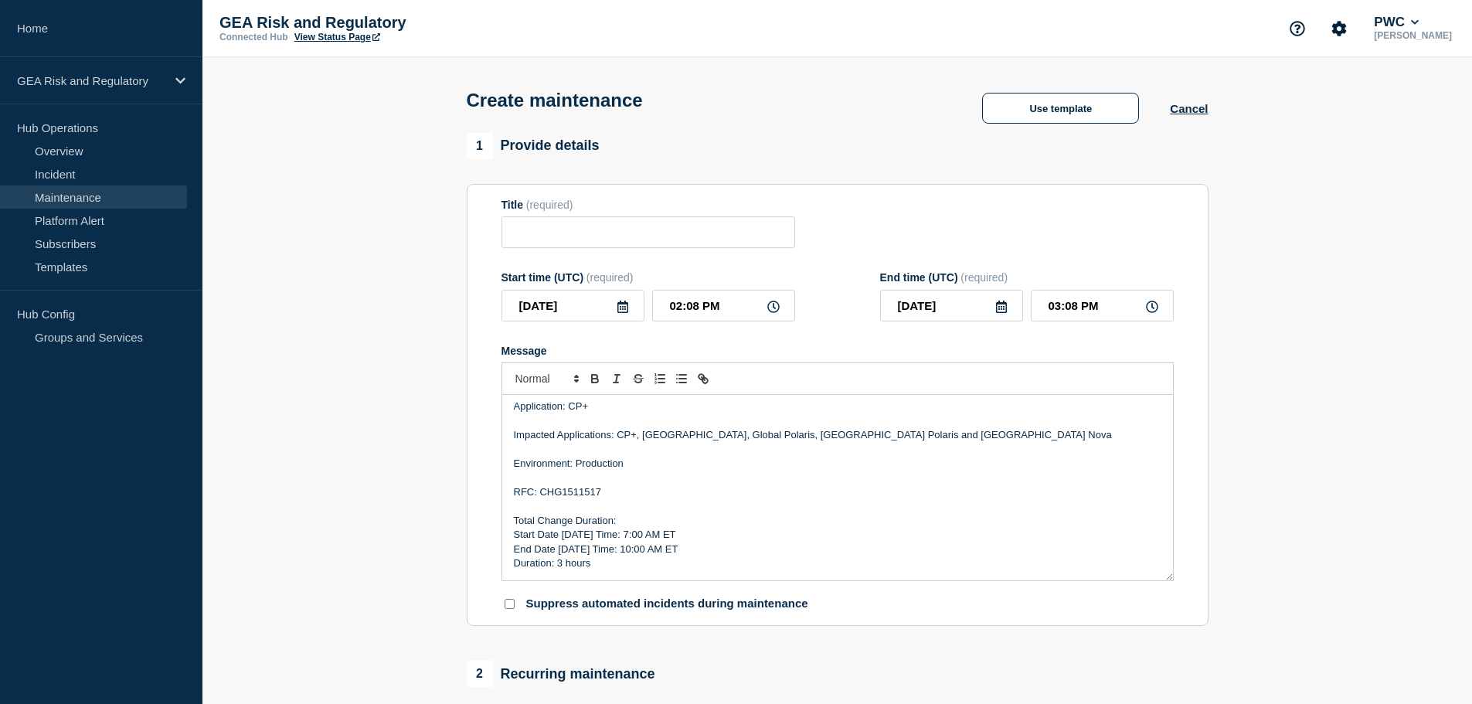
click at [665, 561] on p "Duration: ​3 hours" at bounding box center [837, 563] width 647 height 14
click at [581, 496] on p "RFC: CHG1511517" at bounding box center [837, 492] width 647 height 14
click at [690, 436] on p "Impacted Applications: CP+, [GEOGRAPHIC_DATA], Global Polaris, [GEOGRAPHIC_DATA…" at bounding box center [837, 435] width 647 height 14
drag, startPoint x: 868, startPoint y: 436, endPoint x: 640, endPoint y: 436, distance: 228.7
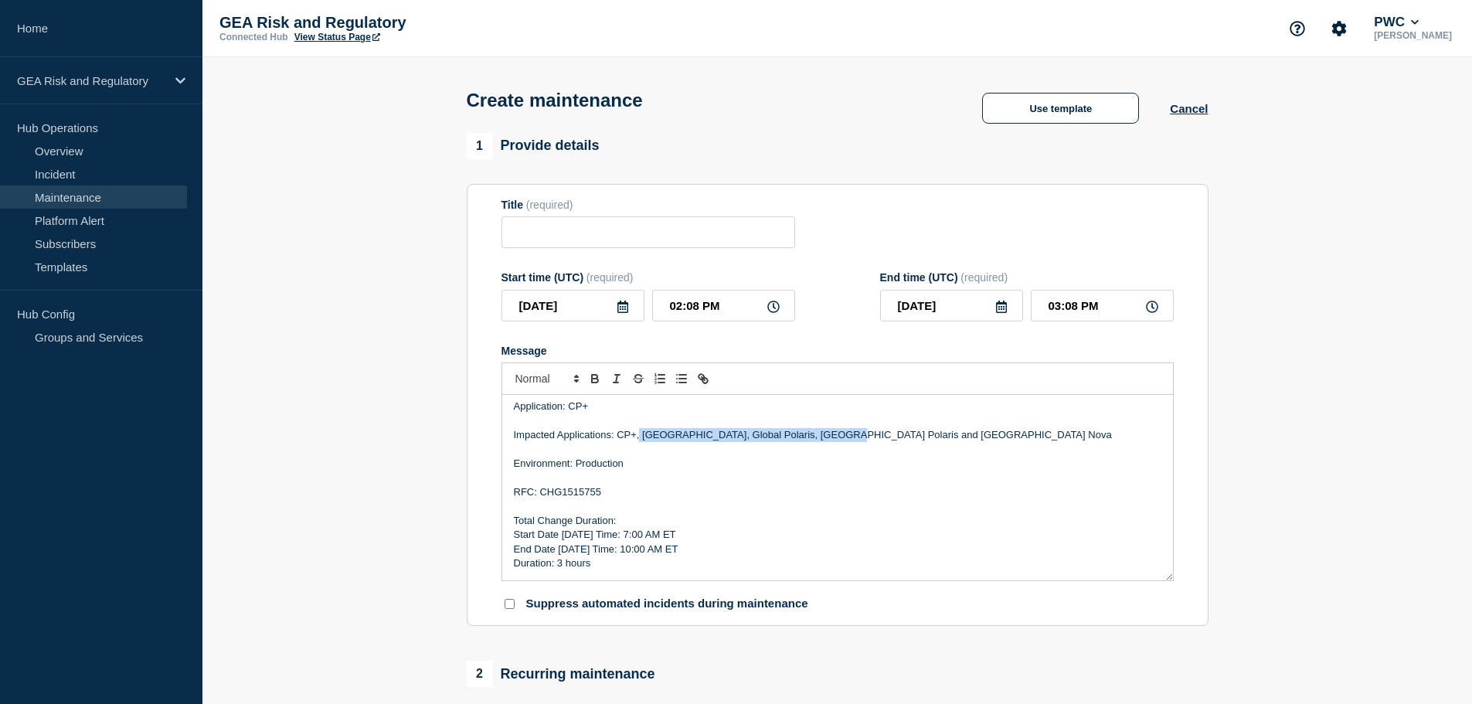
click at [640, 436] on p "Impacted Applications: CP+, [GEOGRAPHIC_DATA], Global Polaris, [GEOGRAPHIC_DATA…" at bounding box center [837, 435] width 647 height 14
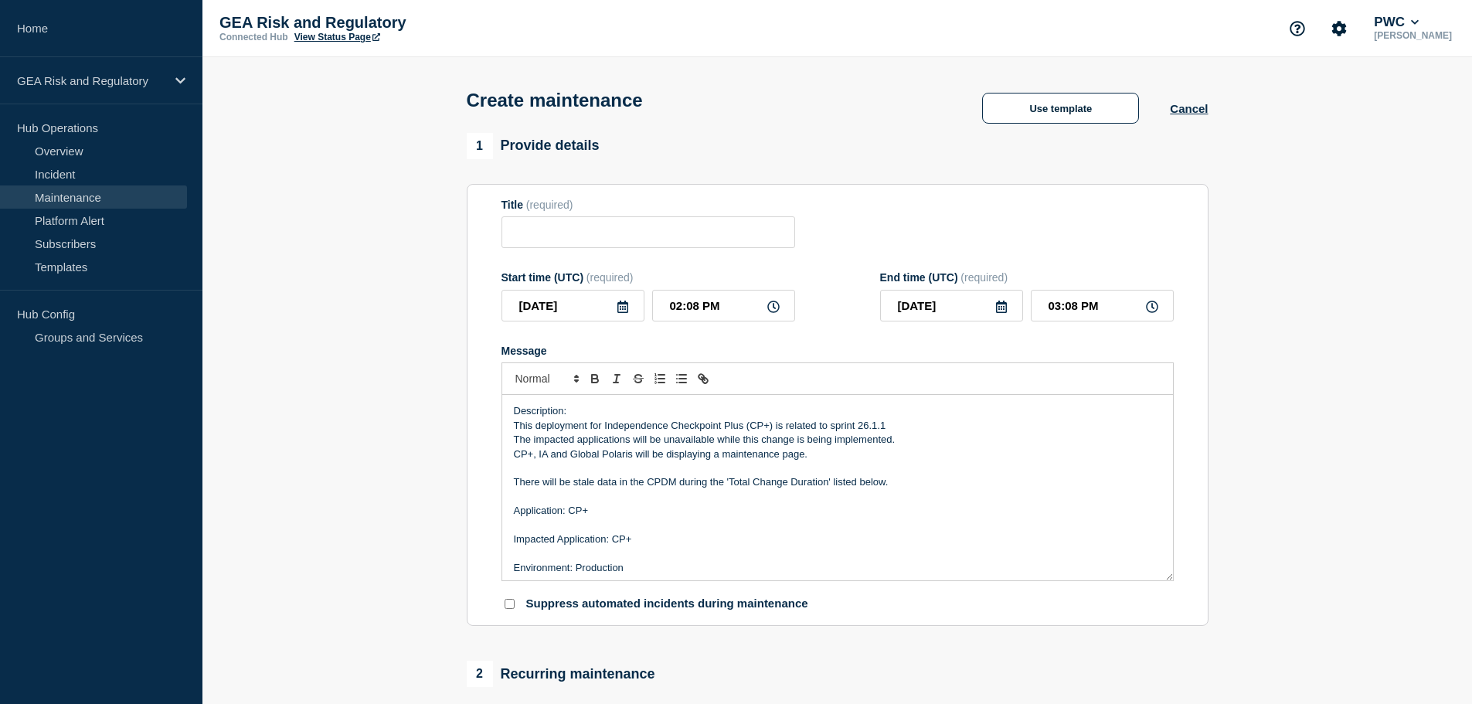
click at [665, 447] on p "The impacted applications will be unavailable while this change is being implem…" at bounding box center [837, 440] width 647 height 14
click at [667, 459] on p "CP+, IA and Global Polaris will be displaying a maintenance page." at bounding box center [837, 454] width 647 height 14
click at [884, 423] on p "This deployment for Independence Checkpoint Plus (CP+) is related to sprint 26.…" at bounding box center [837, 426] width 647 height 14
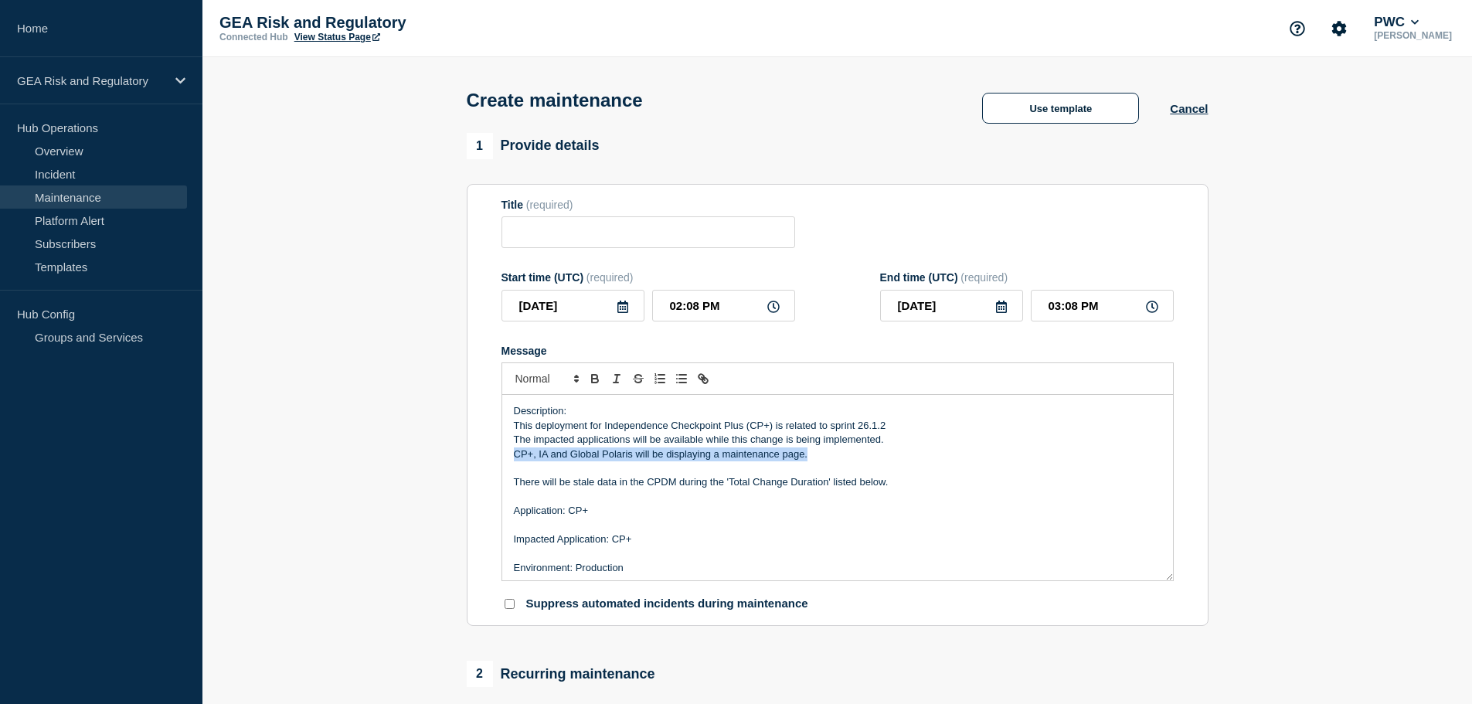
drag, startPoint x: 732, startPoint y: 458, endPoint x: 508, endPoint y: 460, distance: 224.0
click at [508, 460] on div "Description: This deployment for Independence Checkpoint Plus (CP+) is related …" at bounding box center [837, 487] width 671 height 185
drag, startPoint x: 901, startPoint y: 487, endPoint x: 501, endPoint y: 462, distance: 400.2
click at [502, 462] on div "Description: This deployment for Independence Checkpoint Plus (CP+) is related …" at bounding box center [837, 487] width 671 height 185
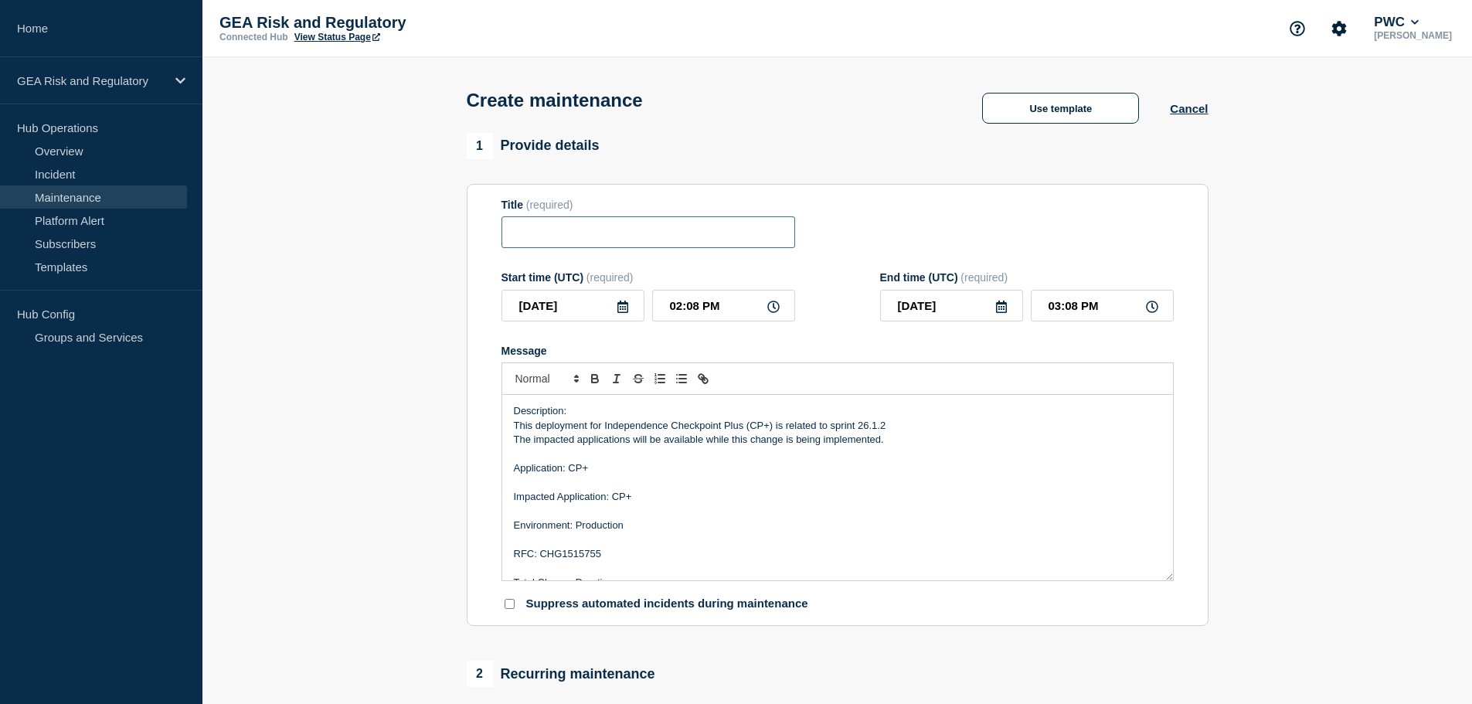
click at [562, 245] on input "Title" at bounding box center [648, 232] width 294 height 32
paste input "CP+ - Production - Sprint 26.1.1 Deployment"
click at [688, 238] on input "CP+ - Production - Sprint 26.1.1 Deployment" at bounding box center [648, 232] width 294 height 32
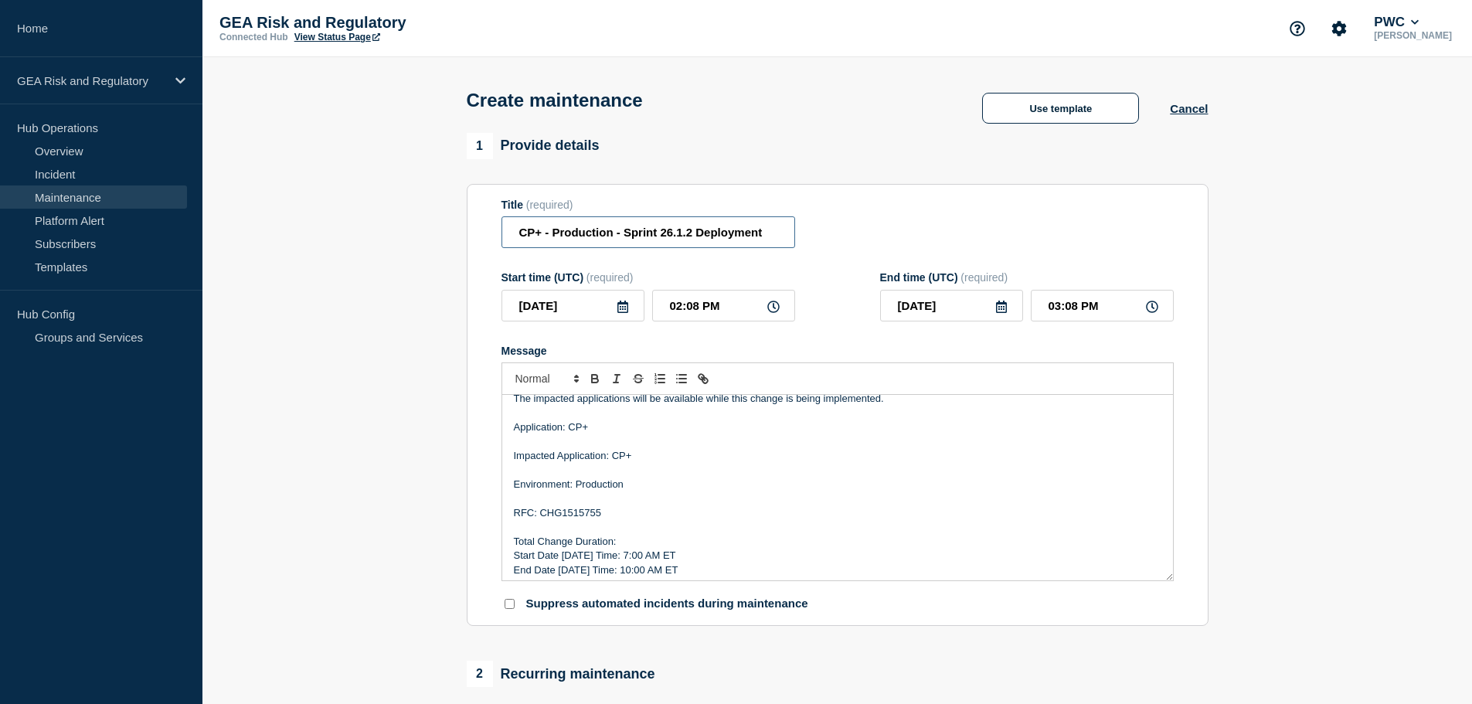
scroll to position [61, 0]
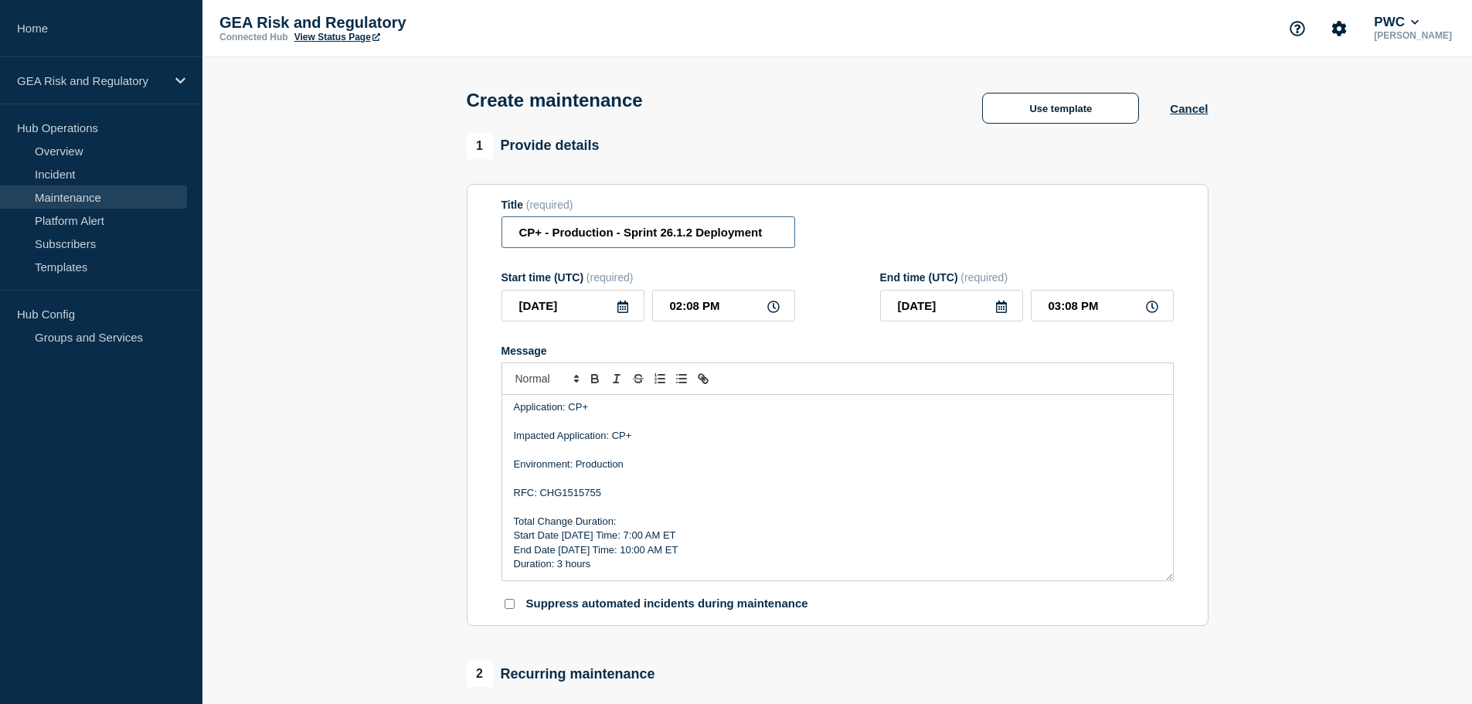
type input "CP+ - Production - Sprint 26.1.2 Deployment"
click at [627, 313] on icon at bounding box center [622, 307] width 11 height 12
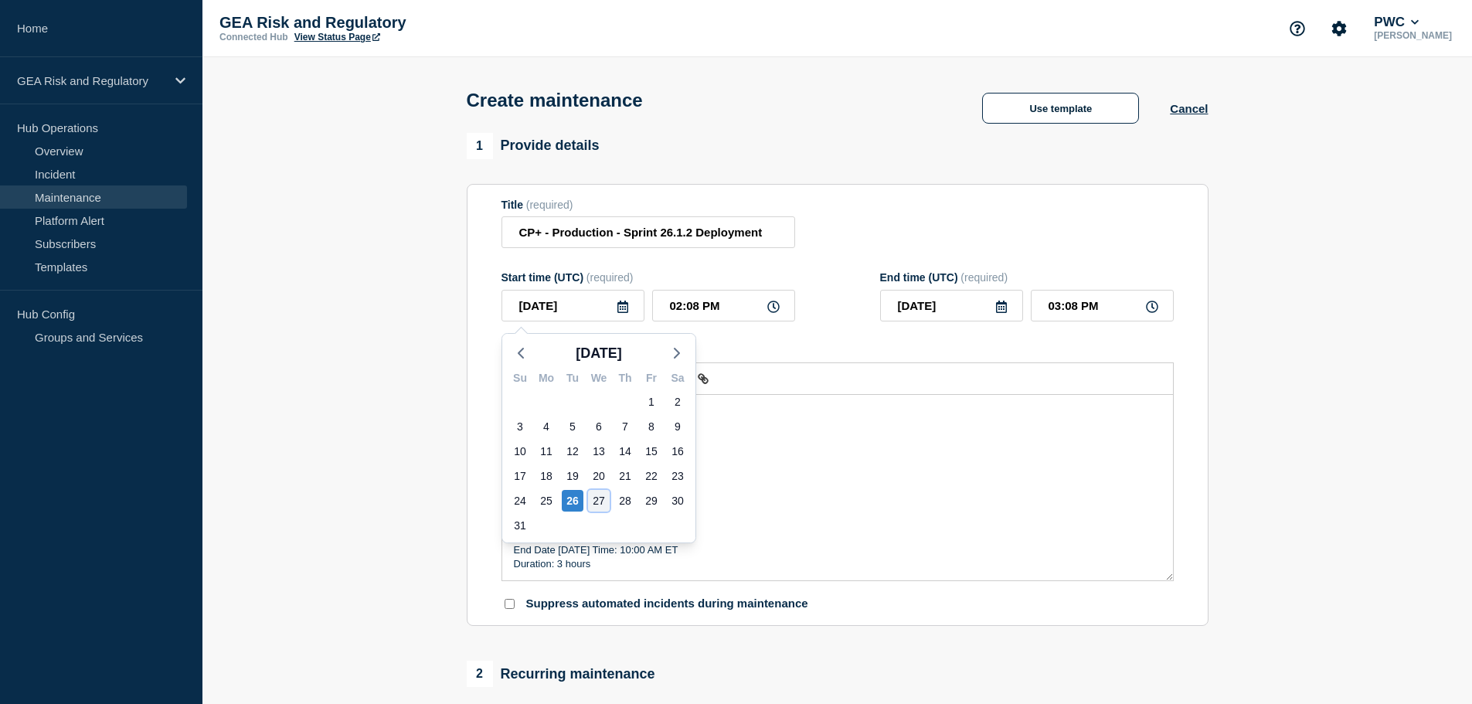
click at [600, 498] on div "27" at bounding box center [599, 501] width 22 height 22
type input "[DATE]"
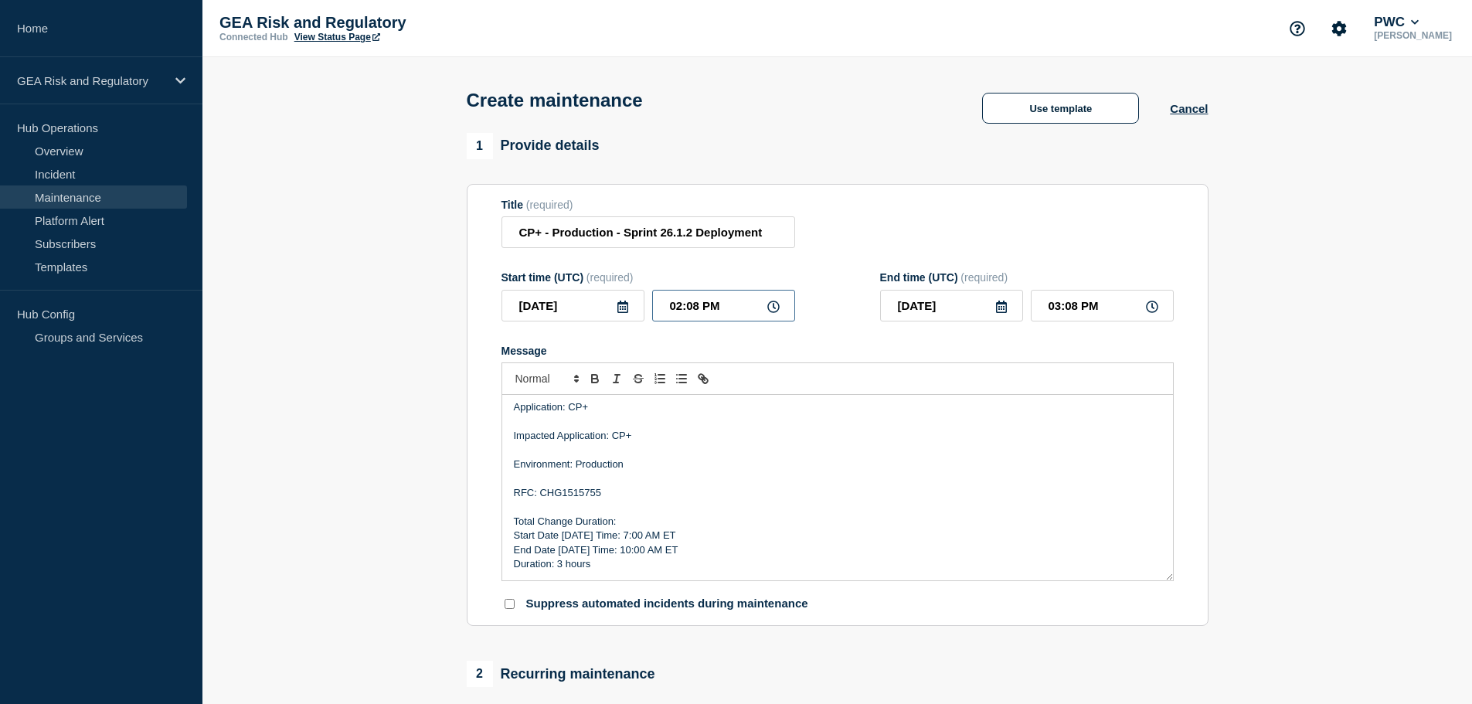
click at [656, 306] on input "02:08 PM" at bounding box center [723, 306] width 143 height 32
type input "12:08 PM"
type input "01:08 PM"
type input "11:08 PM"
type input "[DATE]"
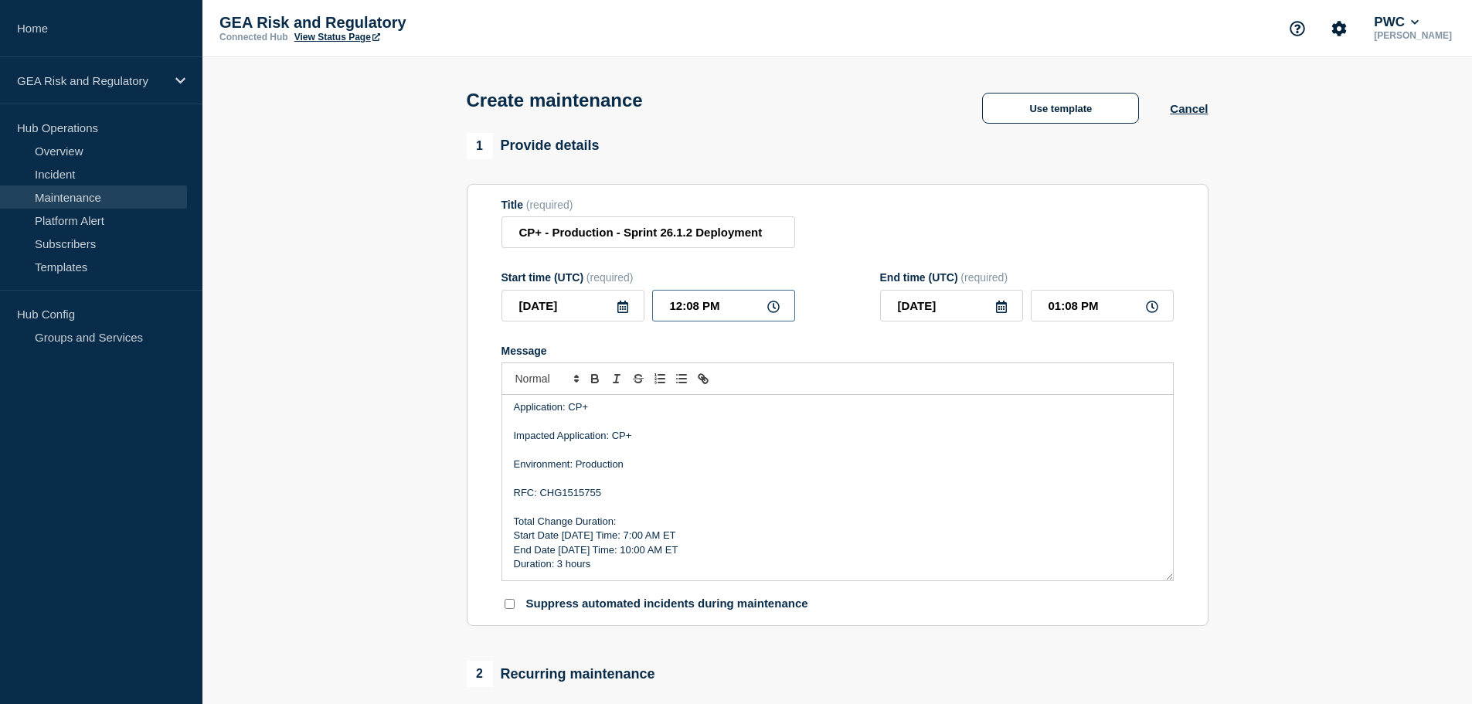
type input "12:08 AM"
type input "11:00 PM"
type input "12:00 AM"
type input "11:00 AM"
type input "[DATE]"
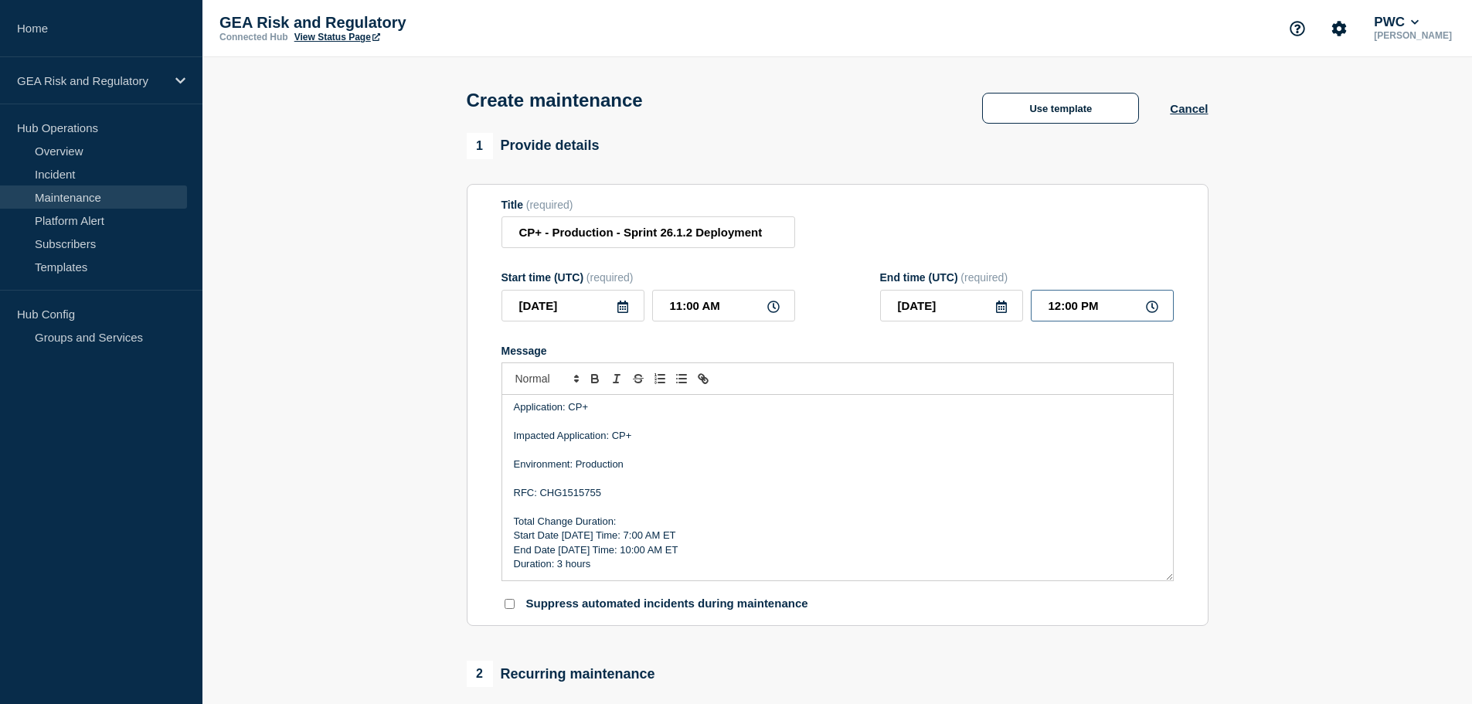
click at [1043, 310] on input "12:00 PM" at bounding box center [1102, 306] width 143 height 32
type input "02:00 PM"
click at [1304, 387] on section "1 Provide details Title (required) CP+ - Production - Sprint 26.1.2 Deployment …" at bounding box center [836, 669] width 1269 height 1072
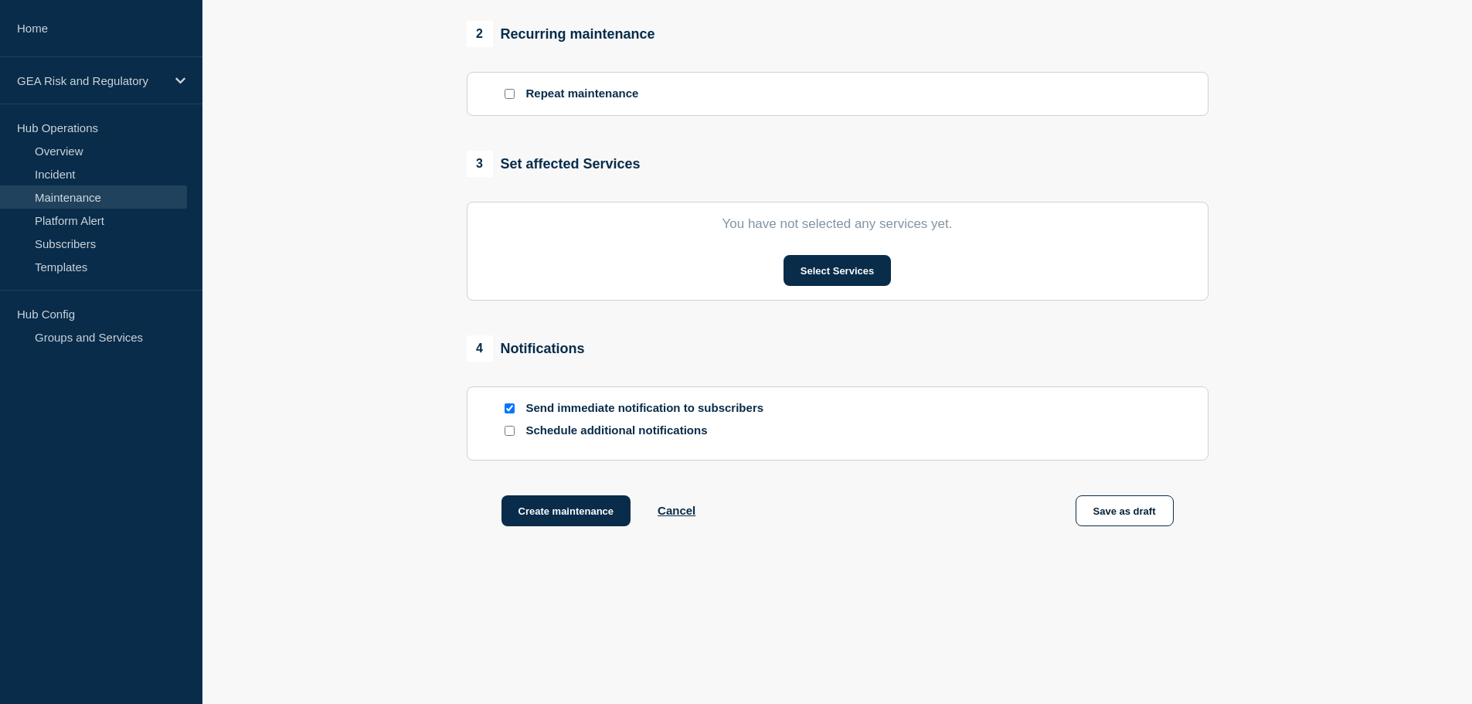
scroll to position [644, 0]
click at [509, 407] on input "Send immediate notification to subscribers" at bounding box center [509, 408] width 10 height 10
checkbox input "false"
click at [851, 263] on button "Select Services" at bounding box center [836, 270] width 107 height 31
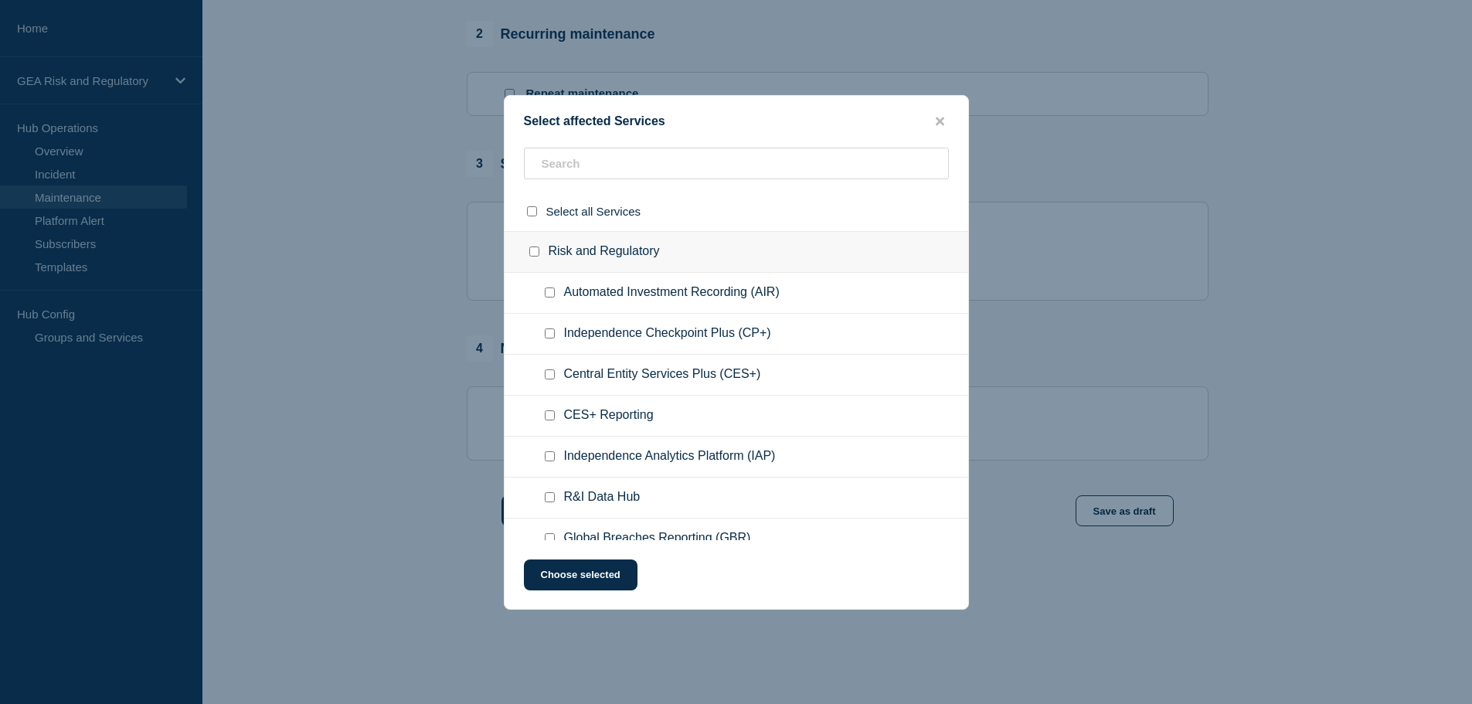
click at [542, 329] on div at bounding box center [553, 333] width 22 height 15
click at [547, 335] on input "Independence Checkpoint Plus (CP+) checkbox" at bounding box center [550, 333] width 10 height 10
checkbox input "true"
click at [599, 572] on button "Choose selected" at bounding box center [581, 574] width 114 height 31
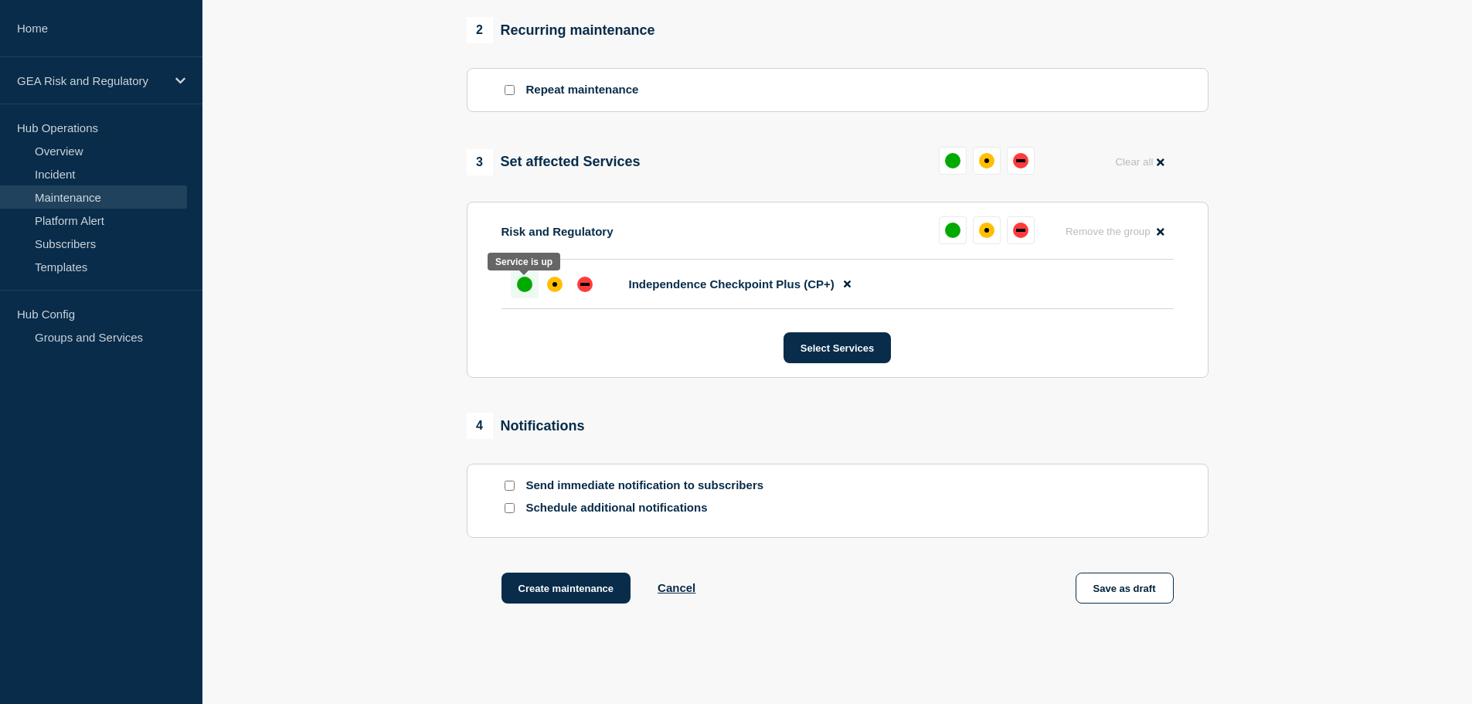
click at [521, 285] on div "up" at bounding box center [524, 284] width 15 height 15
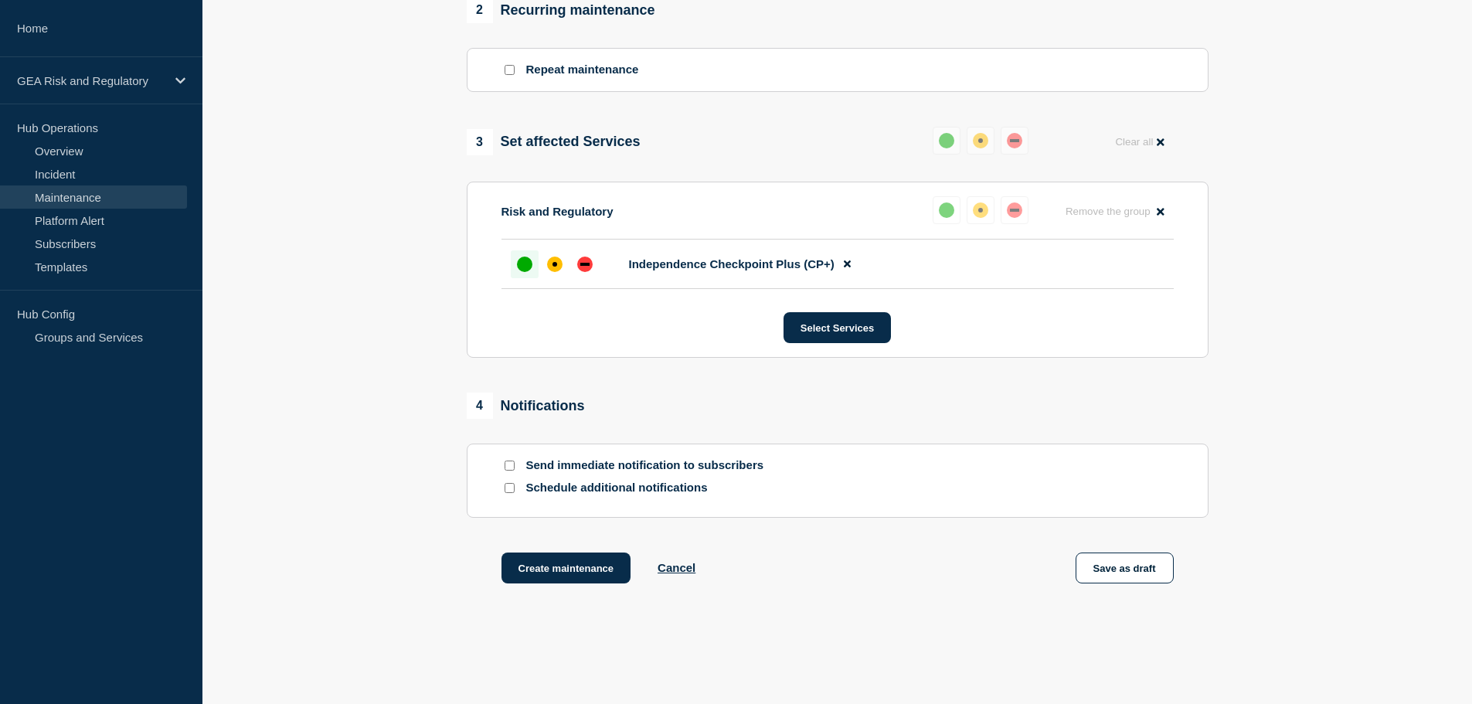
scroll to position [725, 0]
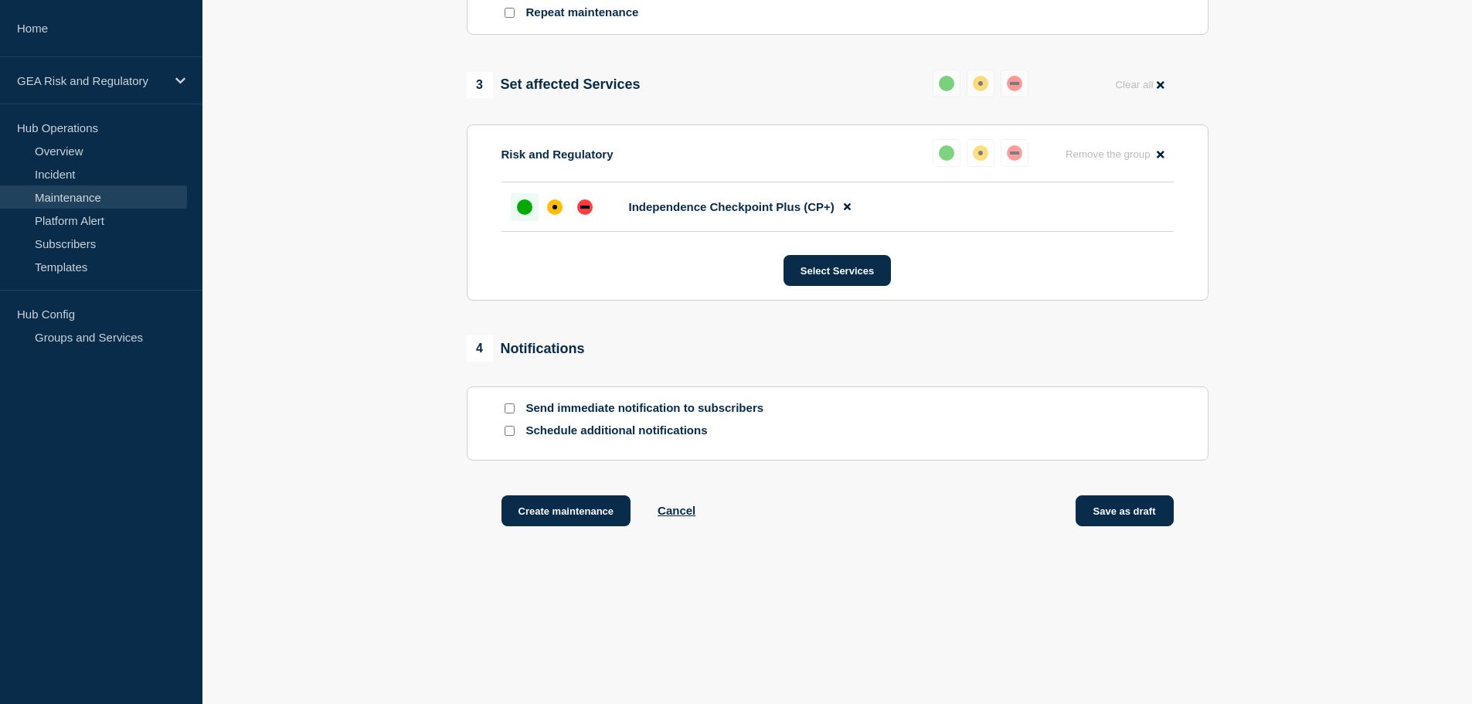
click at [1151, 514] on button "Save as draft" at bounding box center [1124, 510] width 98 height 31
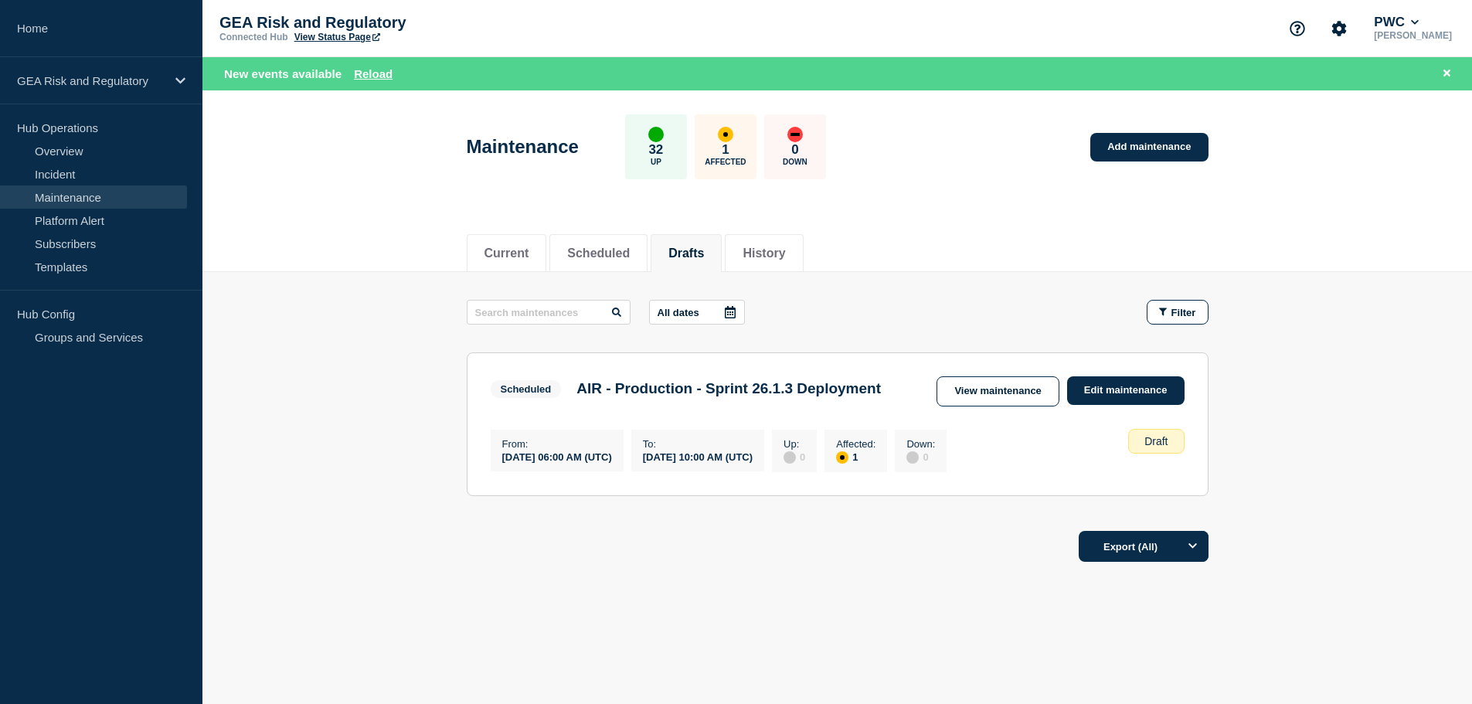
click at [698, 254] on button "Drafts" at bounding box center [686, 253] width 36 height 14
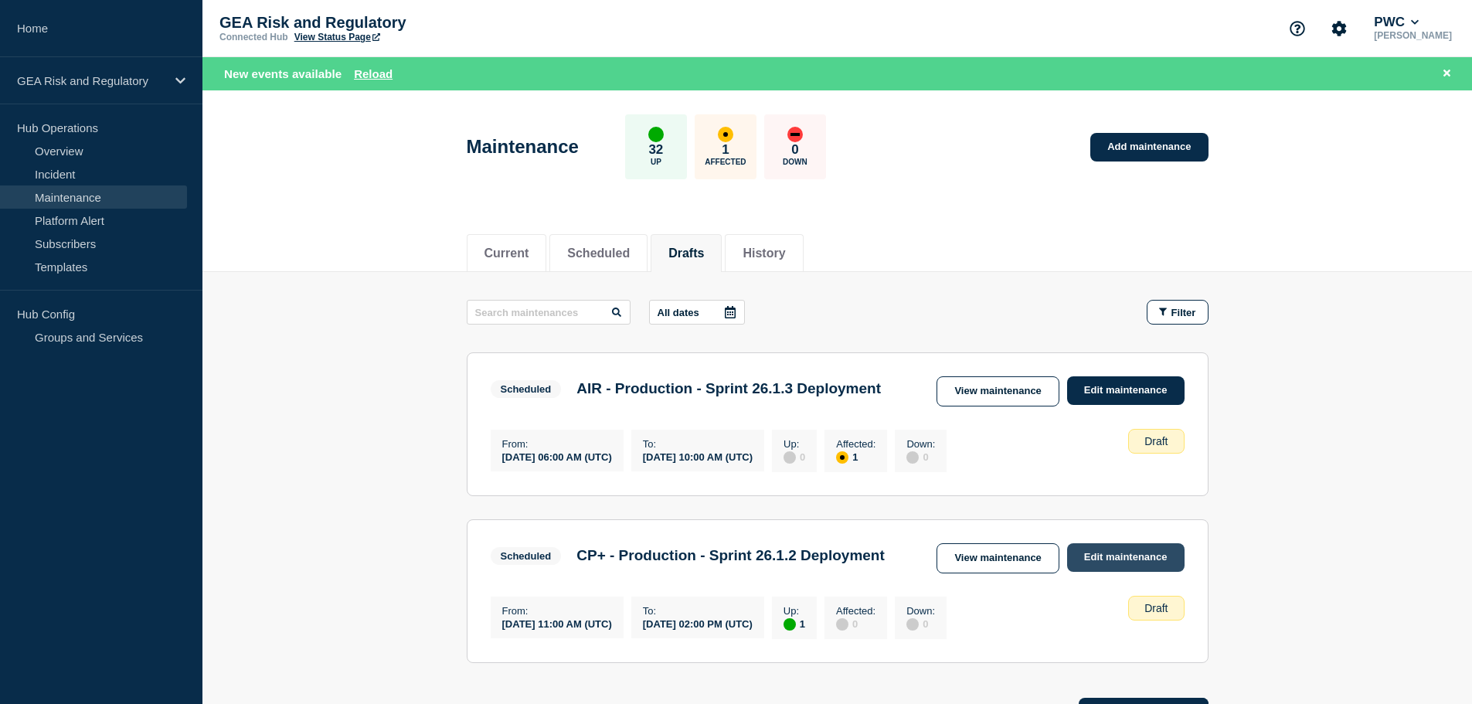
click at [1142, 572] on link "Edit maintenance" at bounding box center [1125, 557] width 117 height 29
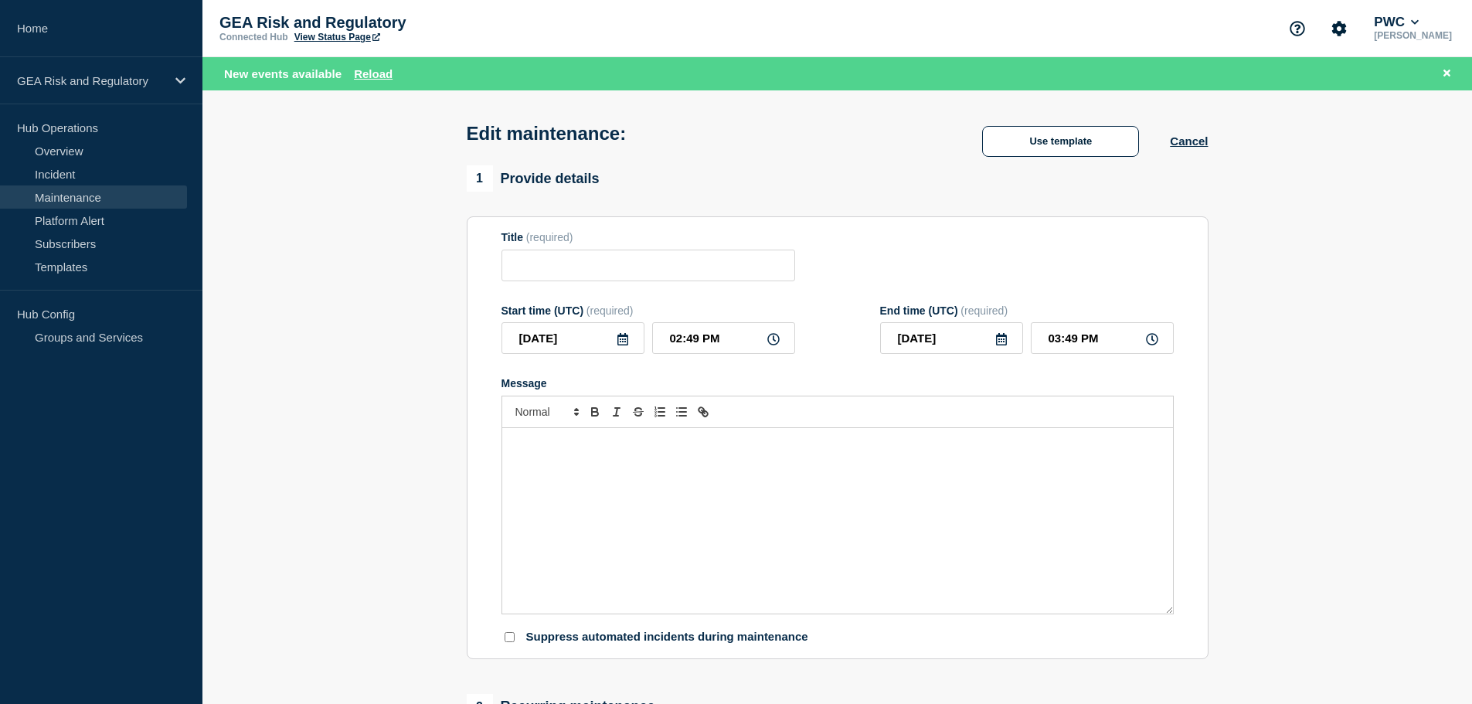
type input "CP+ - Production - Sprint 26.1.2 Deployment"
type input "[DATE]"
type input "11:00 AM"
type input "[DATE]"
type input "02:00 PM"
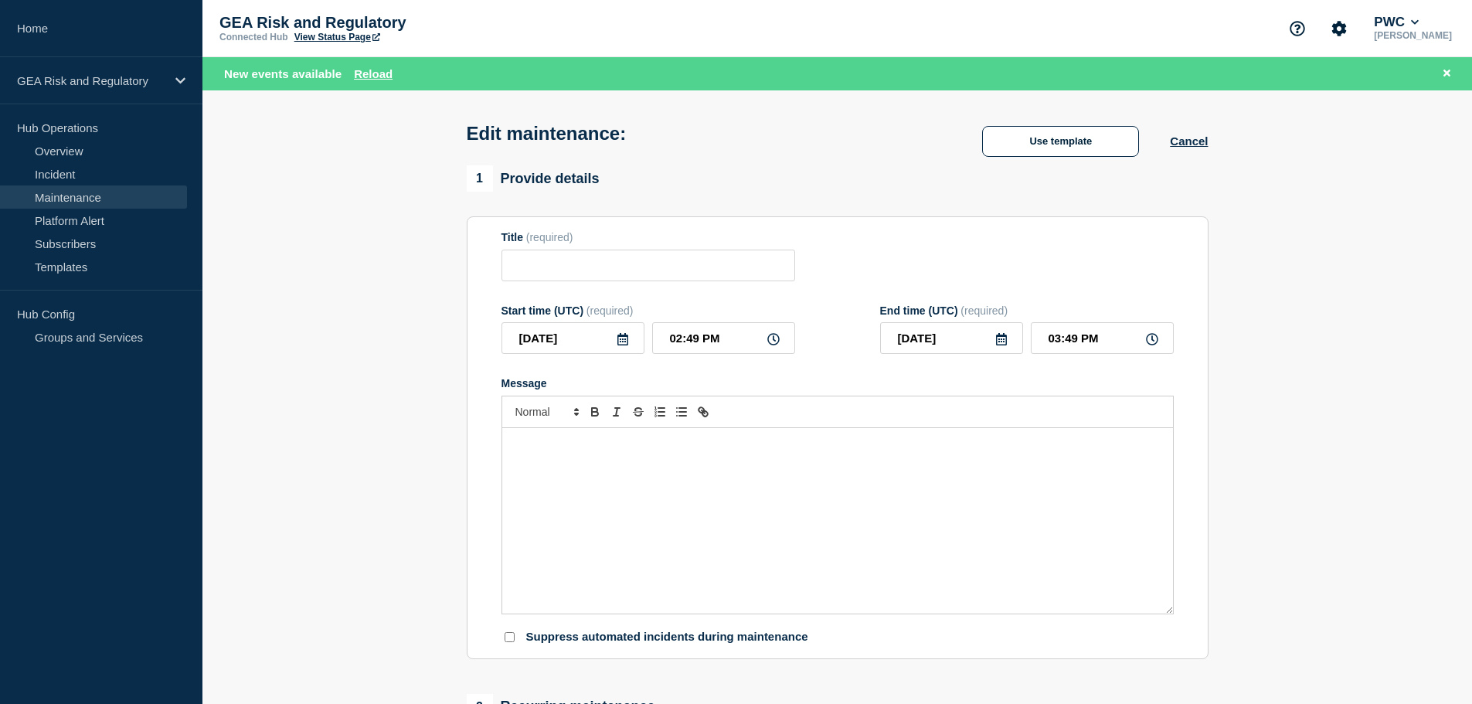
checkbox input "false"
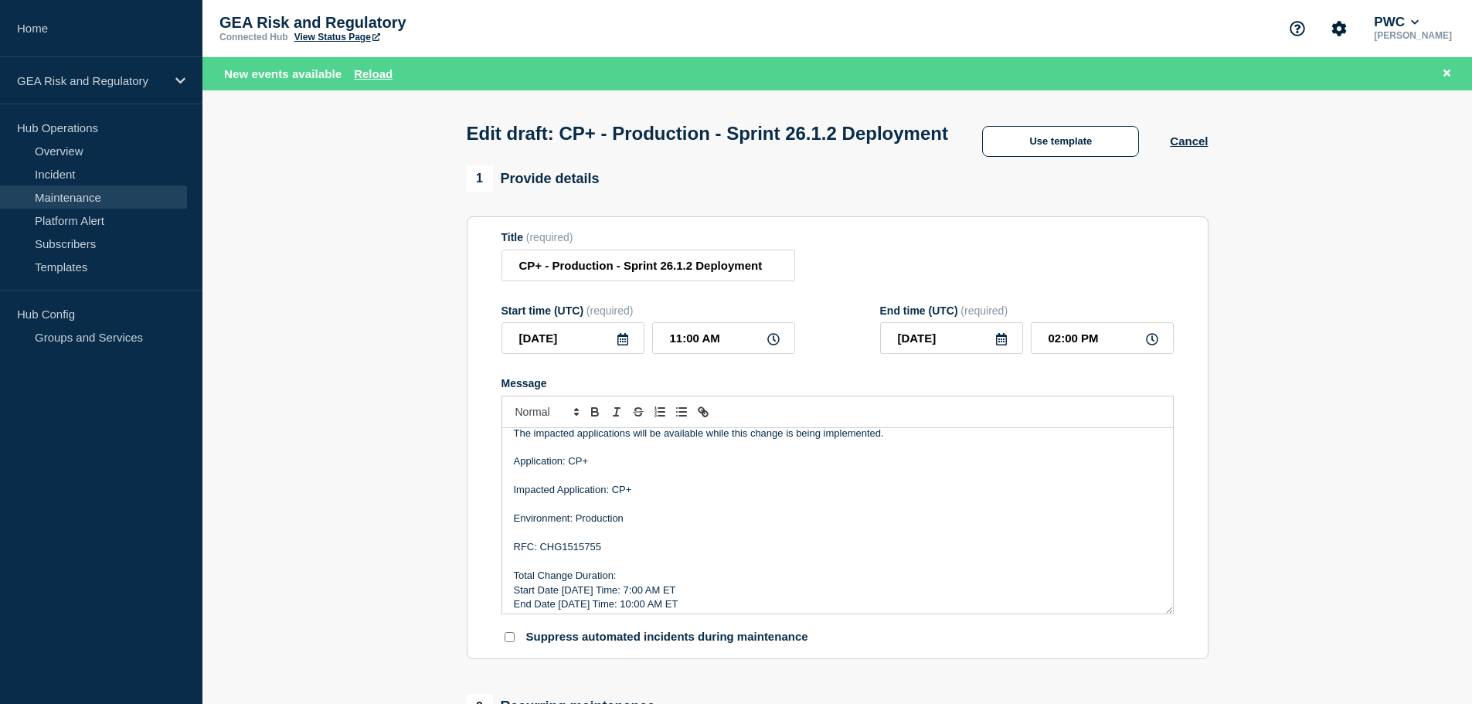
scroll to position [61, 0]
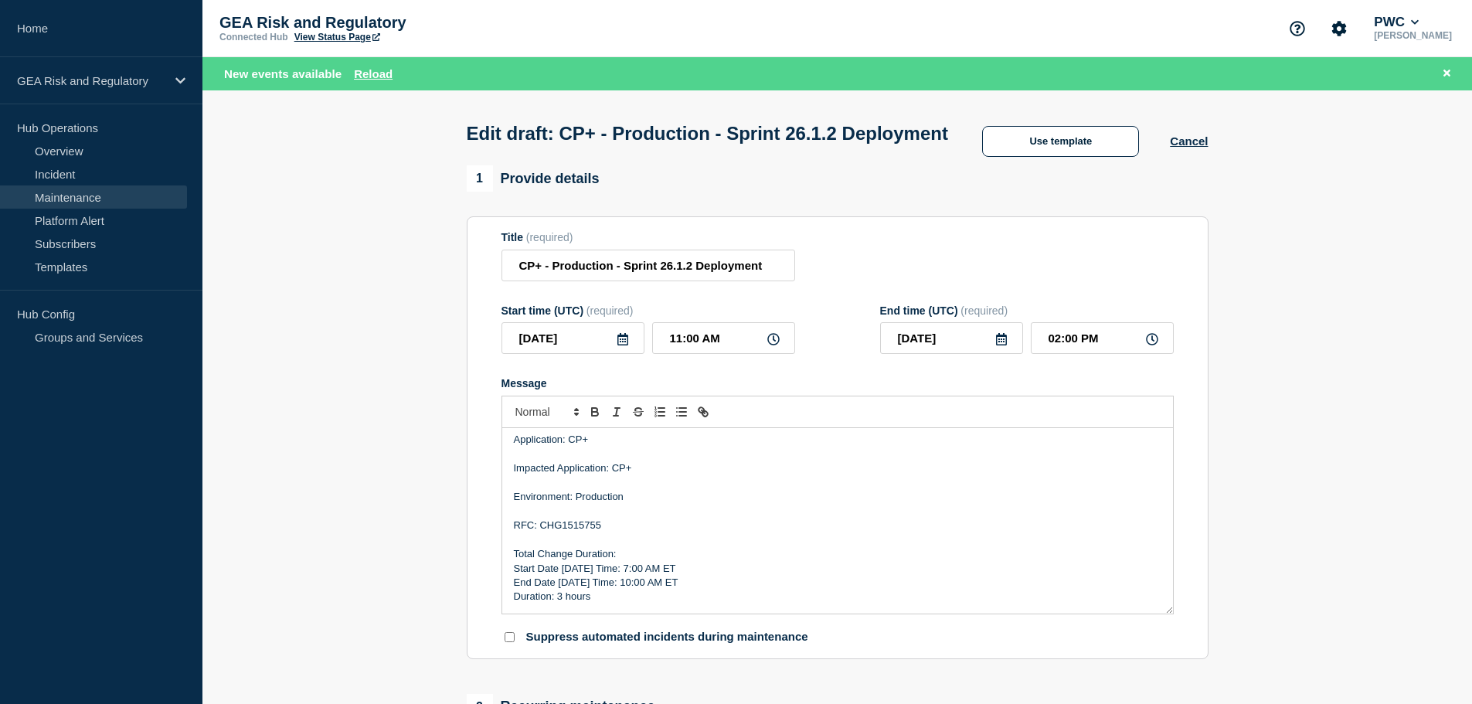
click at [576, 576] on p "Start Date [DATE] Time: 7:00 AM ET" at bounding box center [837, 569] width 647 height 14
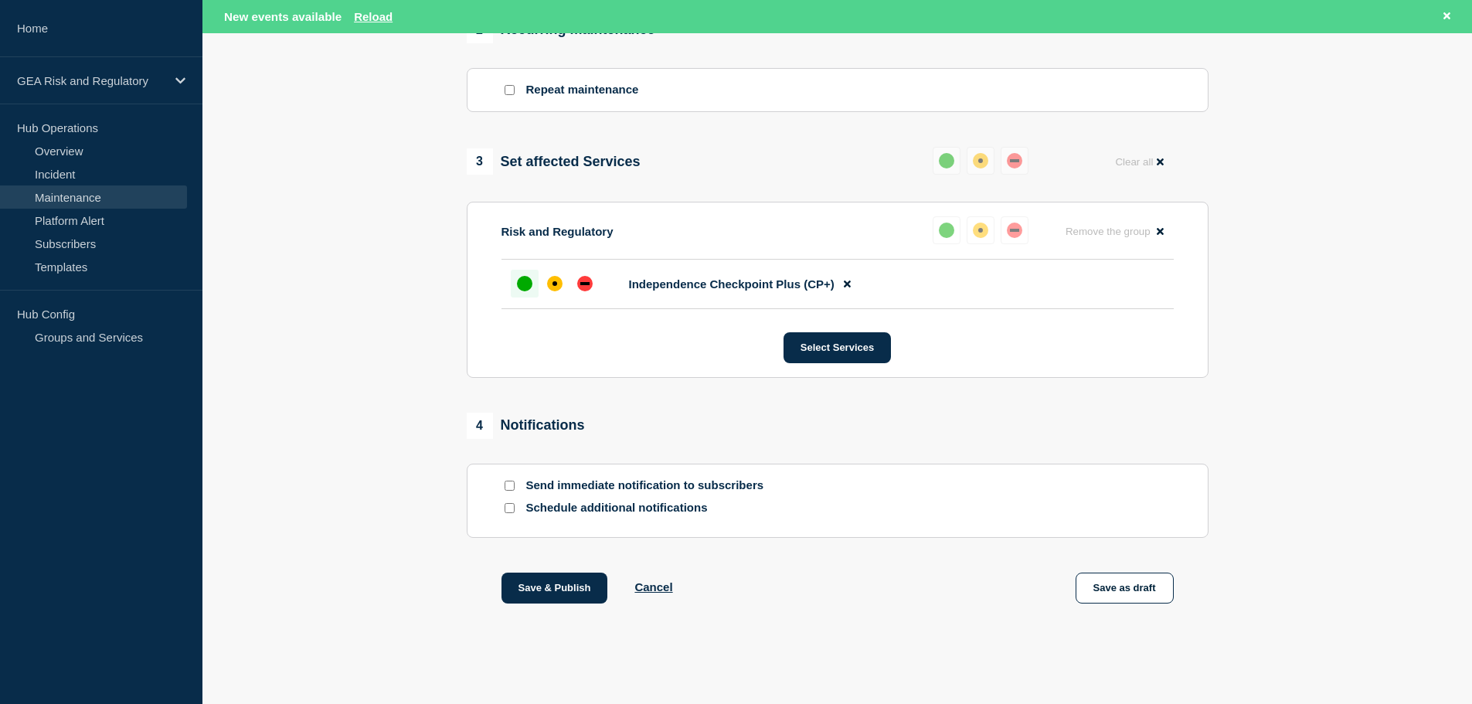
scroll to position [706, 0]
click at [1141, 584] on button "Save as draft" at bounding box center [1124, 587] width 98 height 31
